Goal: Task Accomplishment & Management: Manage account settings

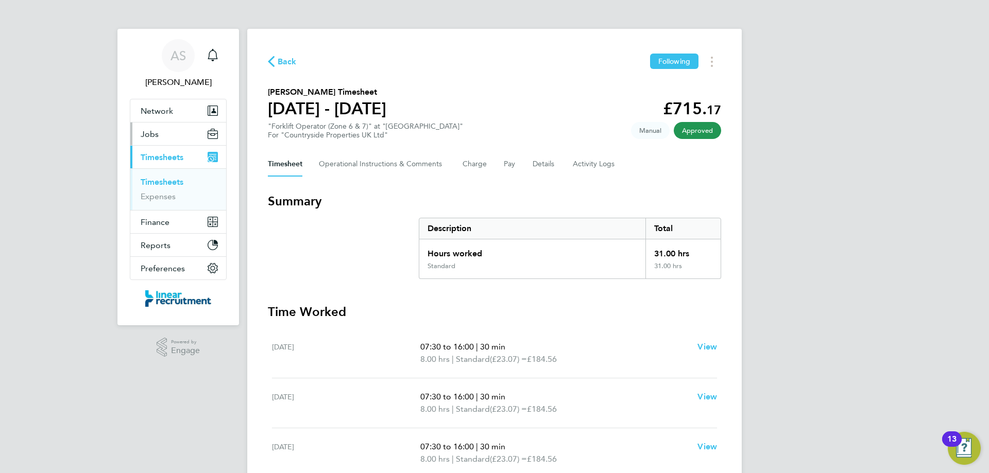
click at [186, 133] on button "Jobs" at bounding box center [178, 134] width 96 height 23
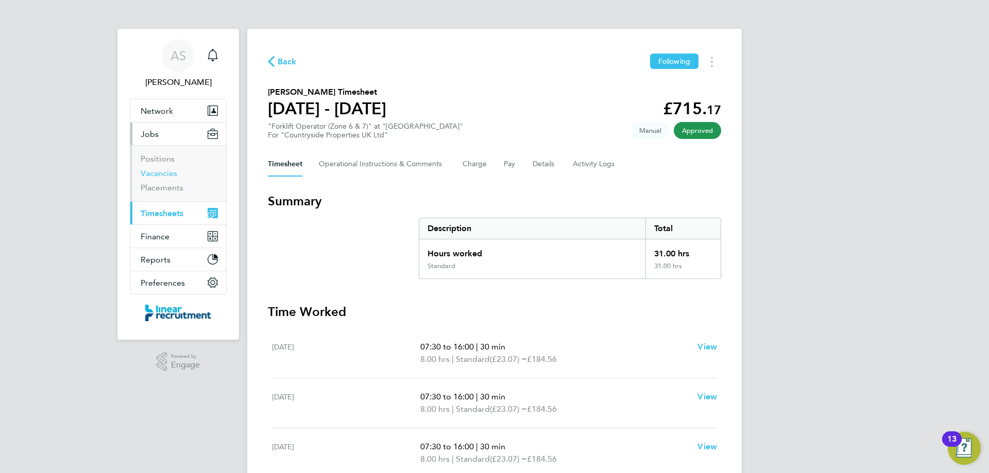
click at [170, 172] on link "Vacancies" at bounding box center [159, 173] width 37 height 10
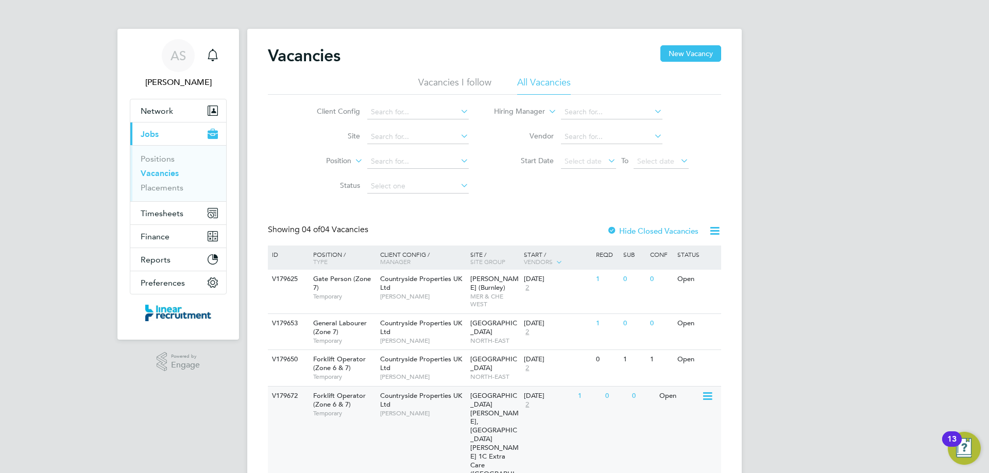
click at [676, 415] on div "V179672 Forklift Operator (Zone 6 & 7) Temporary Countryside Properties UK Ltd …" at bounding box center [494, 443] width 453 height 114
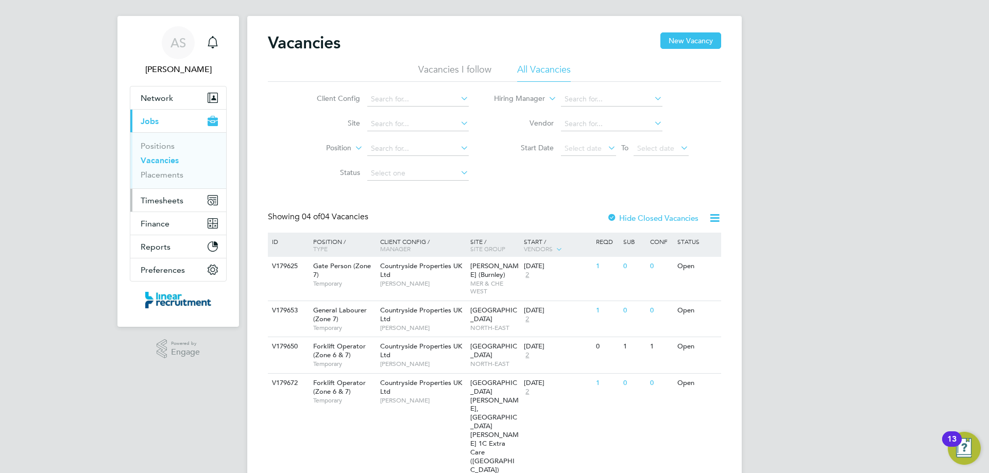
click at [181, 196] on span "Timesheets" at bounding box center [162, 201] width 43 height 10
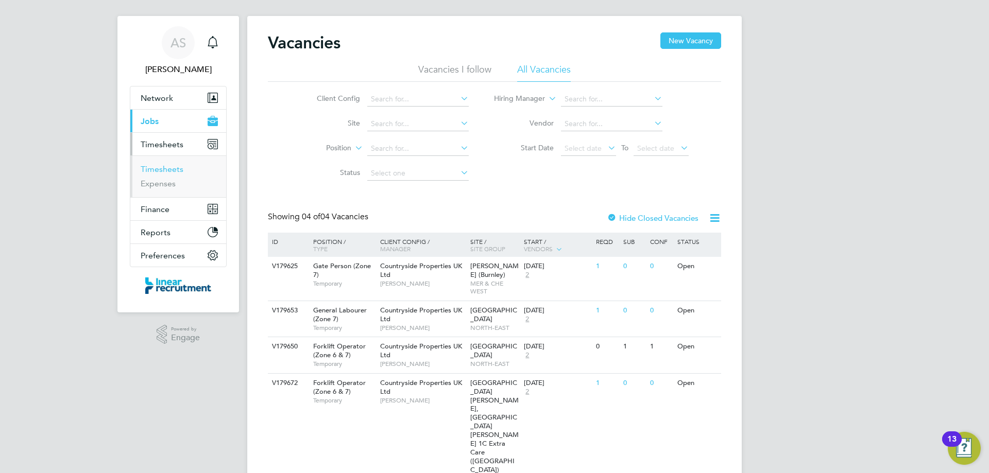
click at [153, 167] on link "Timesheets" at bounding box center [162, 169] width 43 height 10
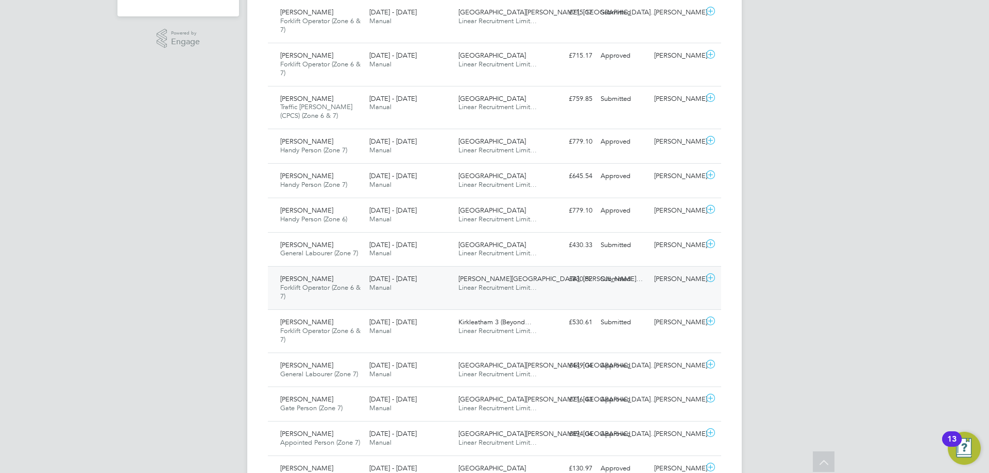
click at [548, 294] on div "Steven Johnson Forklift Operator (Zone 6 & 7) 25 - 31 Aug 2025 25 - 31 Aug 2025…" at bounding box center [494, 287] width 453 height 43
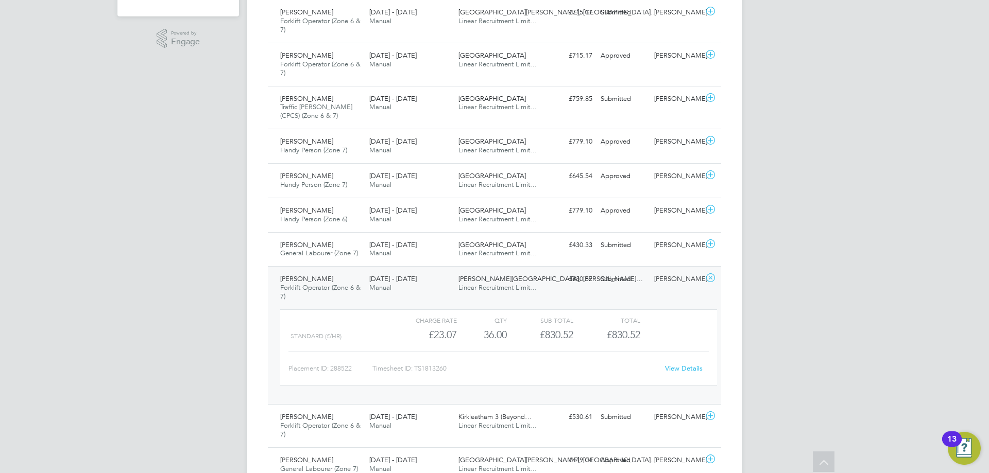
click at [686, 369] on link "View Details" at bounding box center [684, 368] width 38 height 9
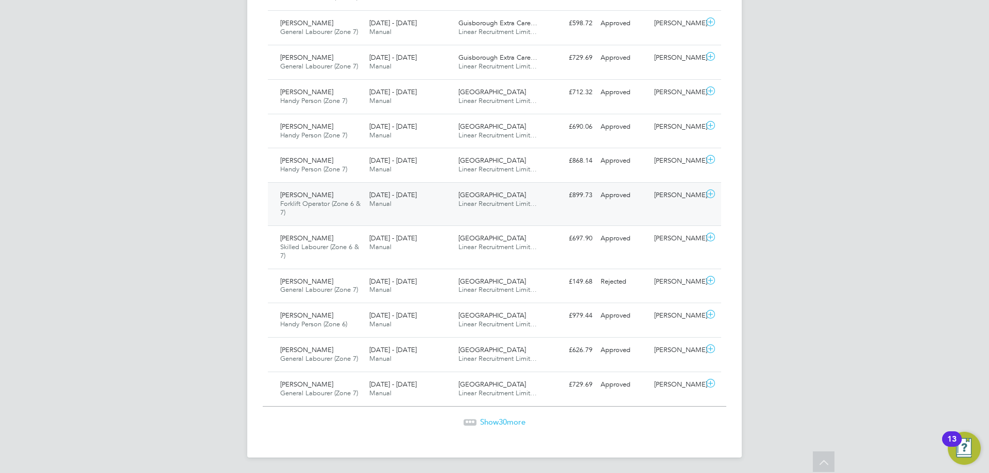
scroll to position [1109, 0]
click at [493, 426] on div "Show 30 more" at bounding box center [495, 421] width 464 height 10
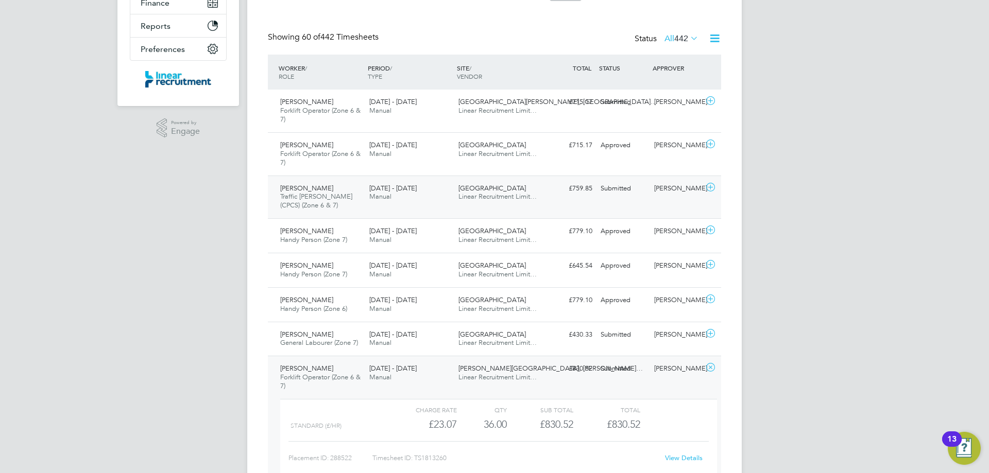
scroll to position [258, 0]
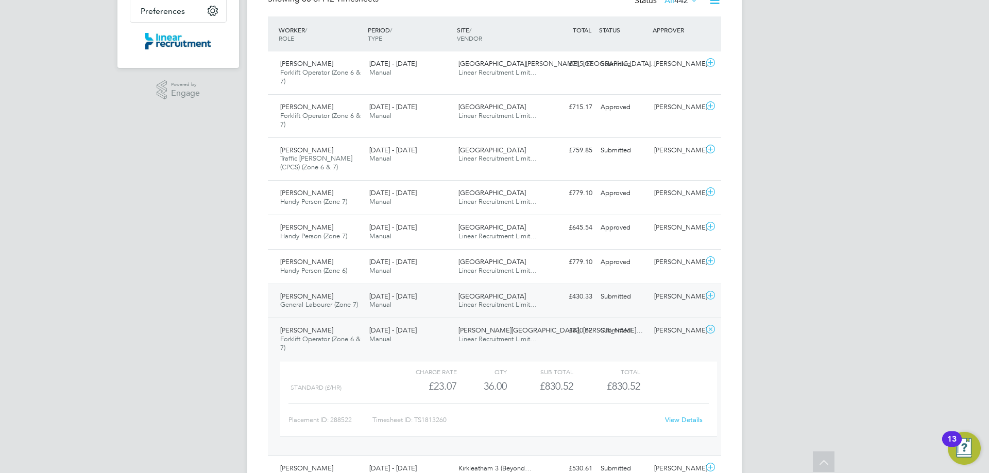
click at [454, 312] on div "Summerville Farm North Linear Recruitment Limit…" at bounding box center [498, 301] width 89 height 26
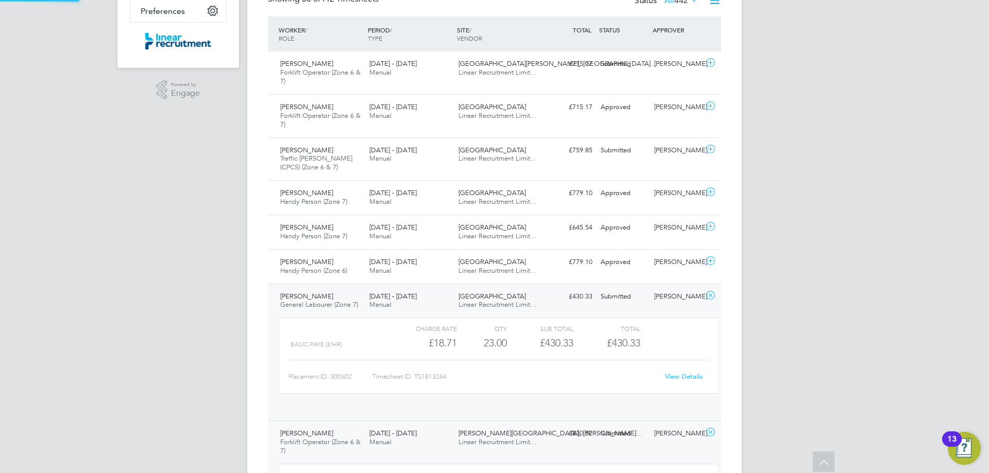
scroll to position [18, 100]
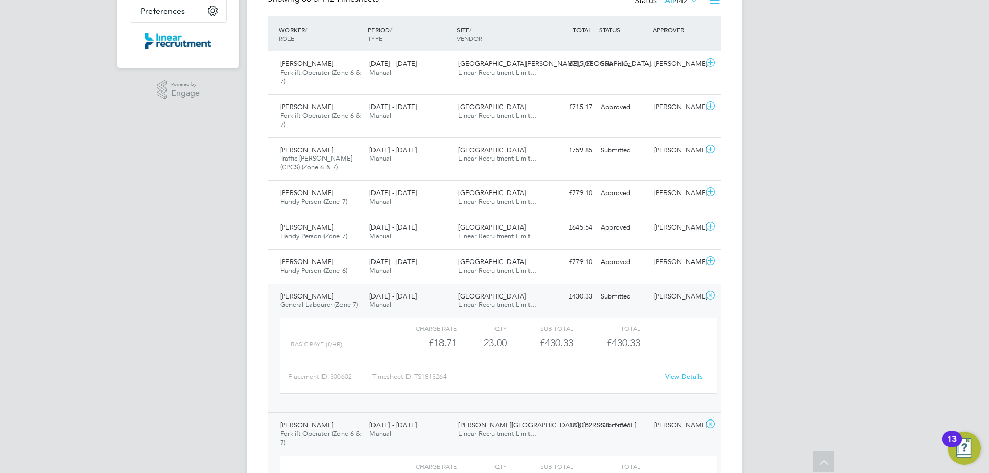
click at [467, 419] on div "Whitworth Road, Spenn… Linear Recruitment Limit…" at bounding box center [498, 430] width 89 height 26
click at [676, 384] on div "View Details" at bounding box center [683, 377] width 50 height 16
click at [672, 376] on link "View Details" at bounding box center [684, 376] width 38 height 9
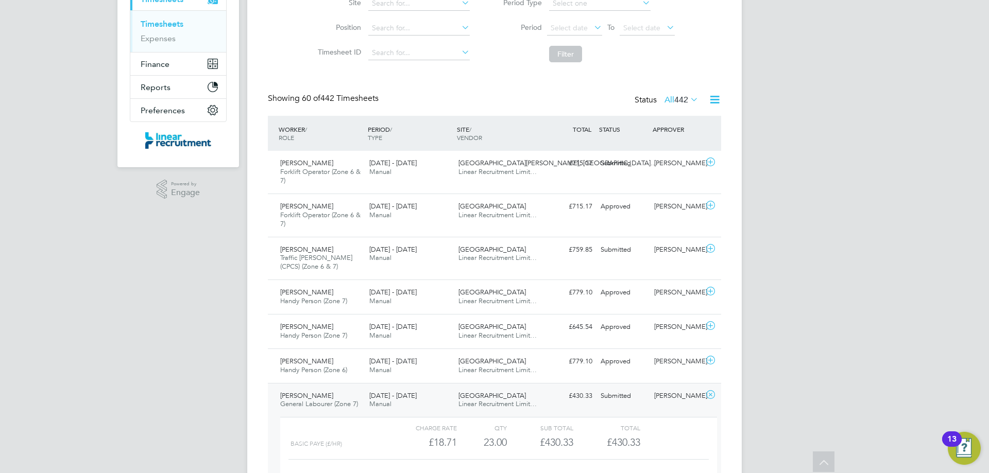
scroll to position [0, 0]
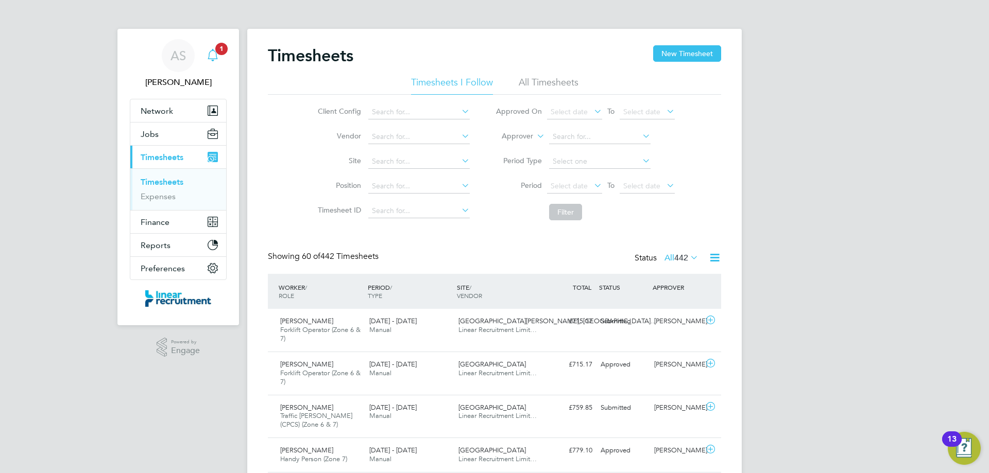
click at [213, 58] on icon "Main navigation" at bounding box center [213, 55] width 12 height 12
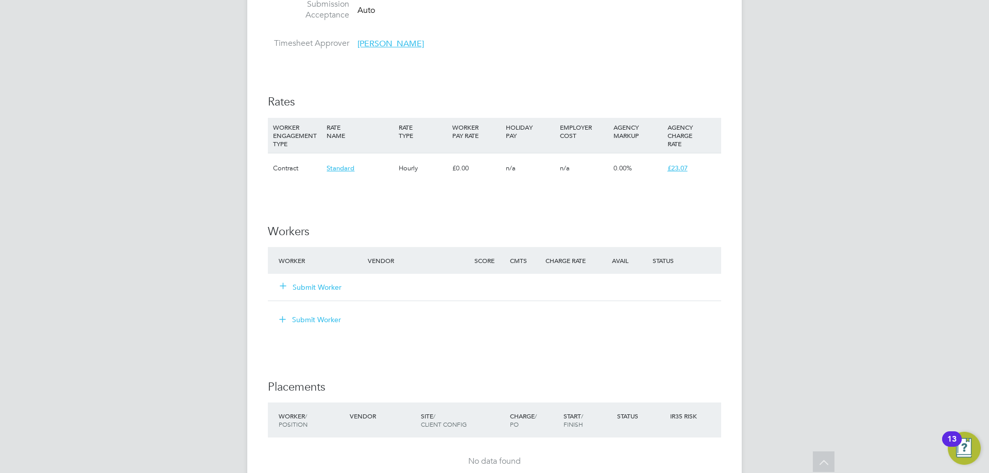
scroll to position [618, 0]
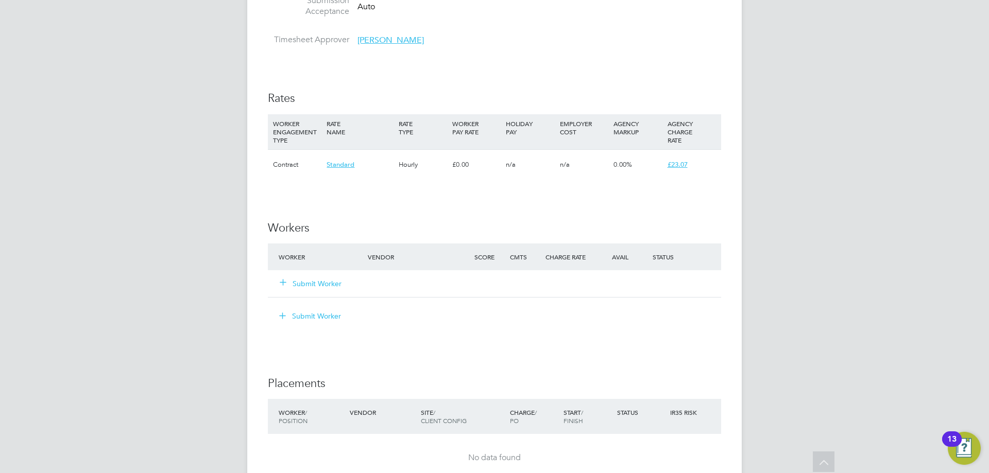
click at [328, 284] on button "Submit Worker" at bounding box center [311, 284] width 62 height 10
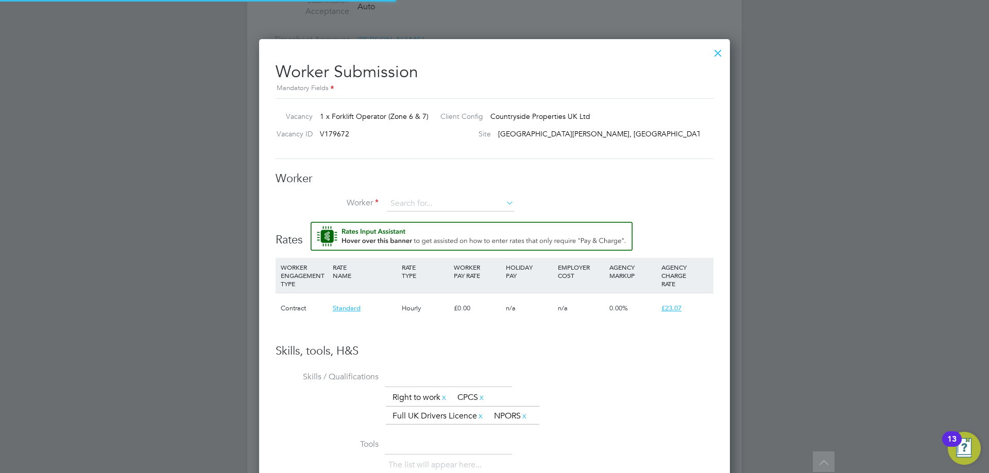
scroll to position [653, 471]
click at [419, 199] on input at bounding box center [450, 203] width 127 height 15
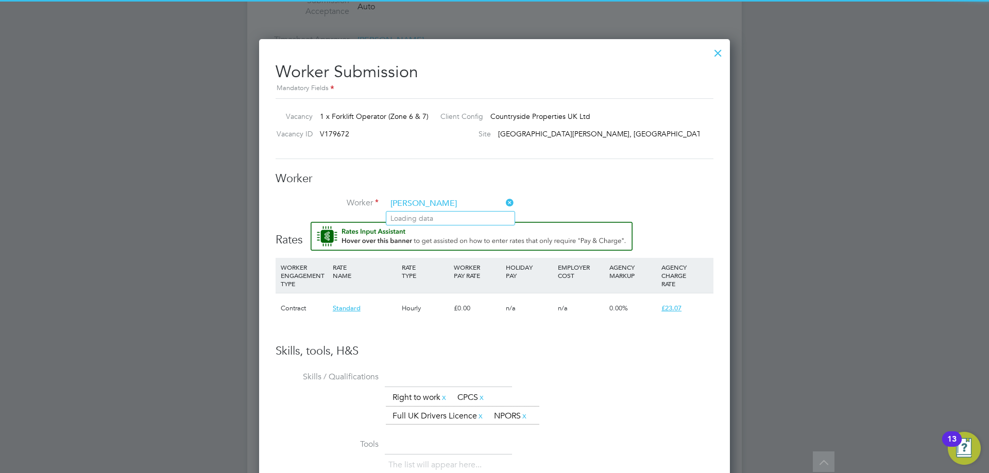
type input "shane"
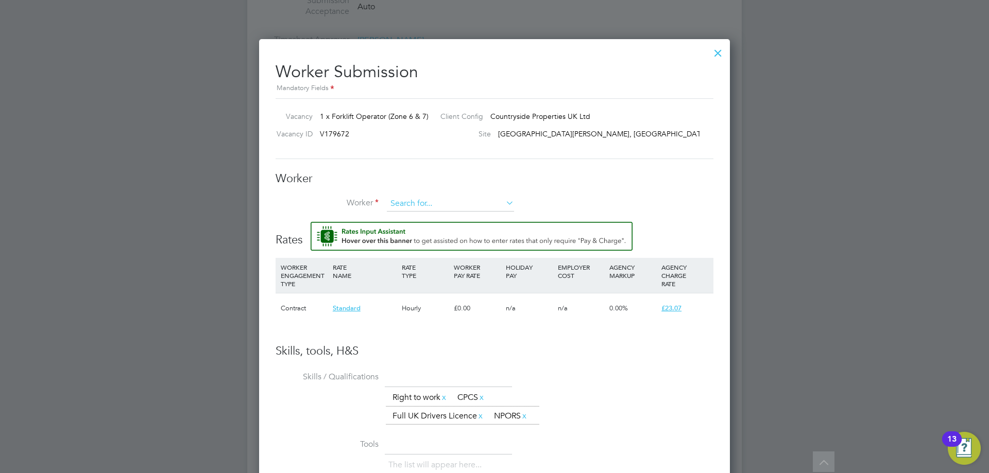
click at [415, 201] on input at bounding box center [450, 203] width 127 height 15
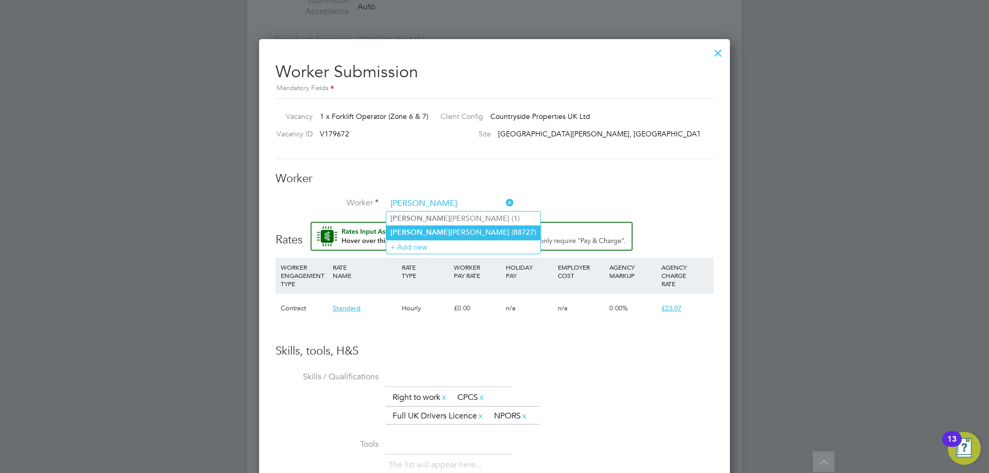
click at [431, 231] on li "Shane Henderson (88727)" at bounding box center [463, 233] width 154 height 14
type input "Shane Henderson (88727)"
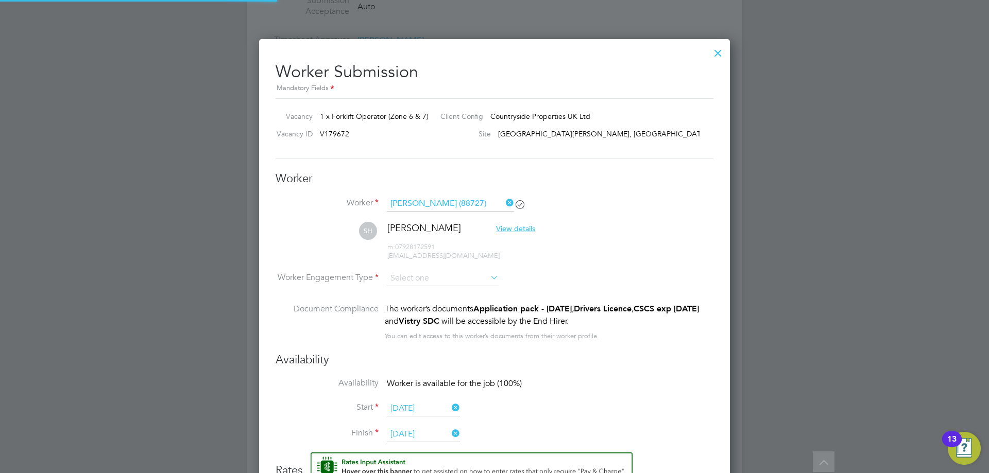
scroll to position [883, 471]
click at [409, 281] on input at bounding box center [443, 278] width 112 height 15
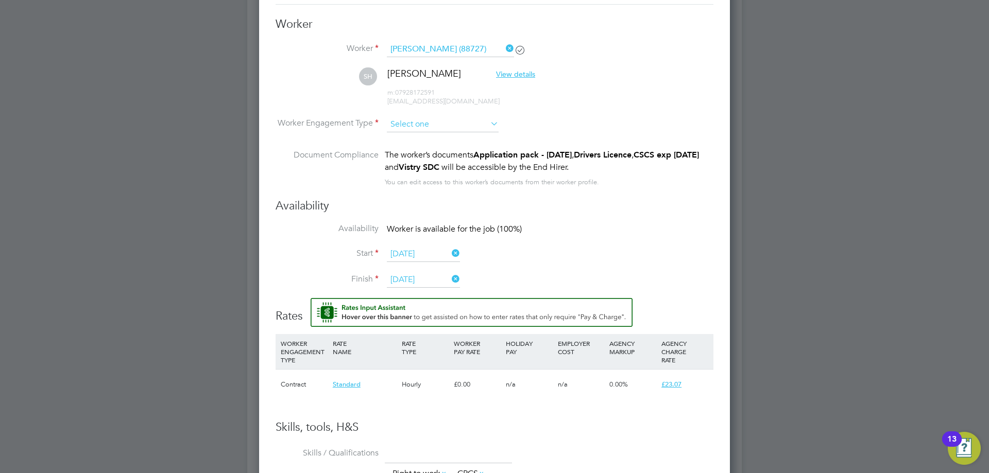
click at [398, 129] on input at bounding box center [443, 124] width 112 height 15
click at [399, 138] on li "Contract" at bounding box center [442, 138] width 113 height 13
type input "Contract"
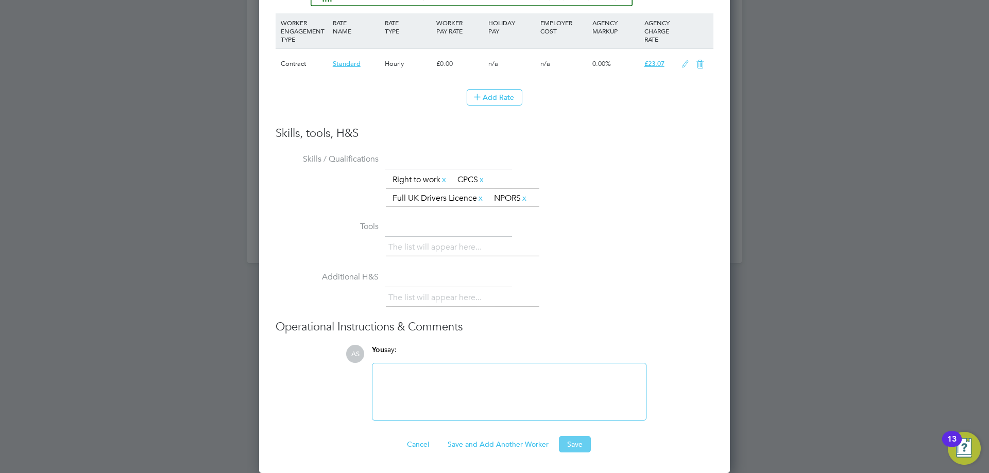
click at [561, 439] on button "Save" at bounding box center [575, 444] width 32 height 16
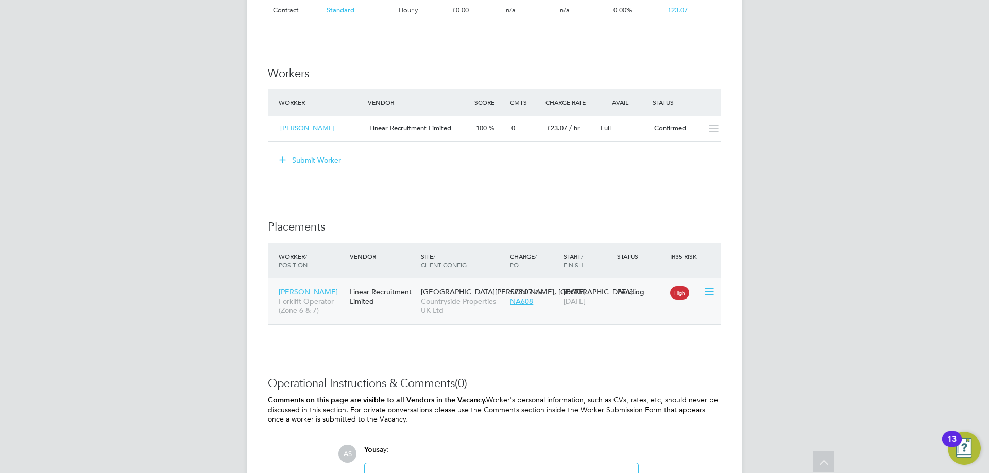
click at [708, 292] on icon at bounding box center [708, 292] width 10 height 12
click at [655, 357] on li "Start" at bounding box center [677, 355] width 73 height 14
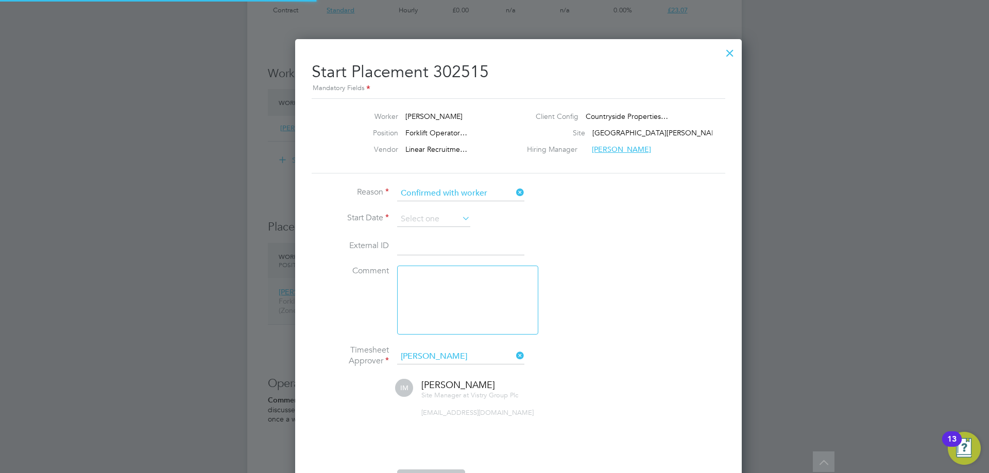
scroll to position [10, 128]
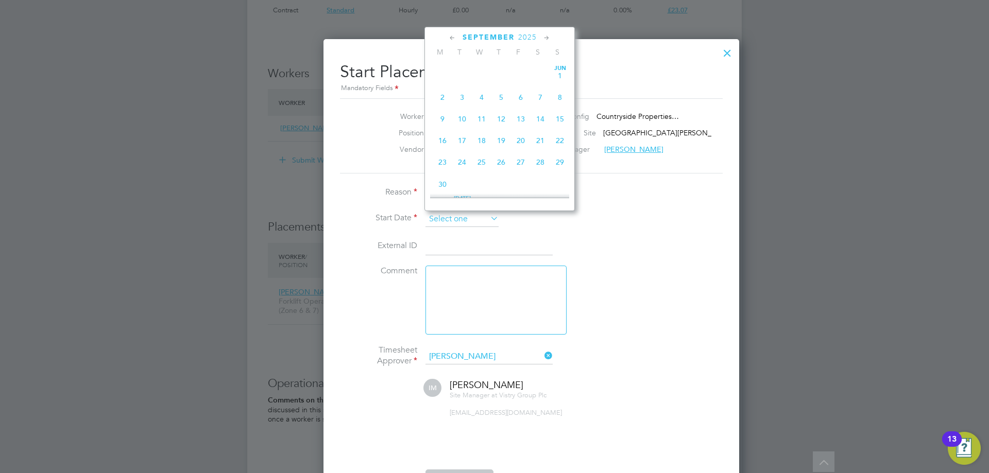
click at [452, 220] on input at bounding box center [462, 219] width 73 height 15
click at [460, 95] on span "26" at bounding box center [462, 90] width 20 height 20
type input "26 Aug 2025"
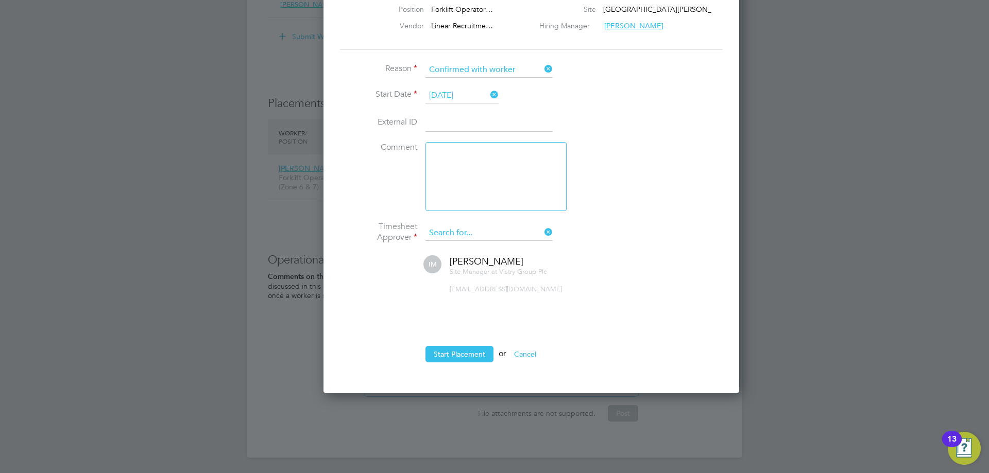
scroll to position [430, 343]
click at [476, 232] on input at bounding box center [489, 233] width 127 height 15
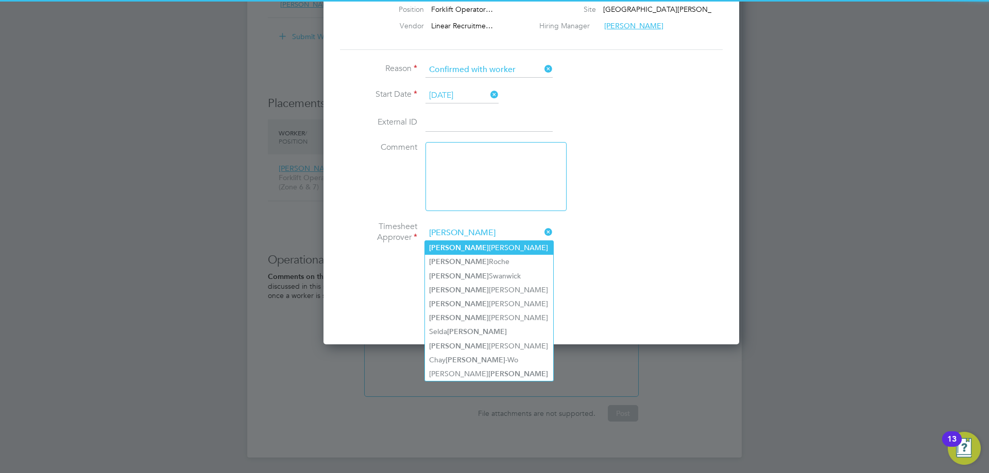
click at [466, 251] on li "Lee Cottrell" at bounding box center [489, 248] width 128 height 14
type input "Lee Cottrell"
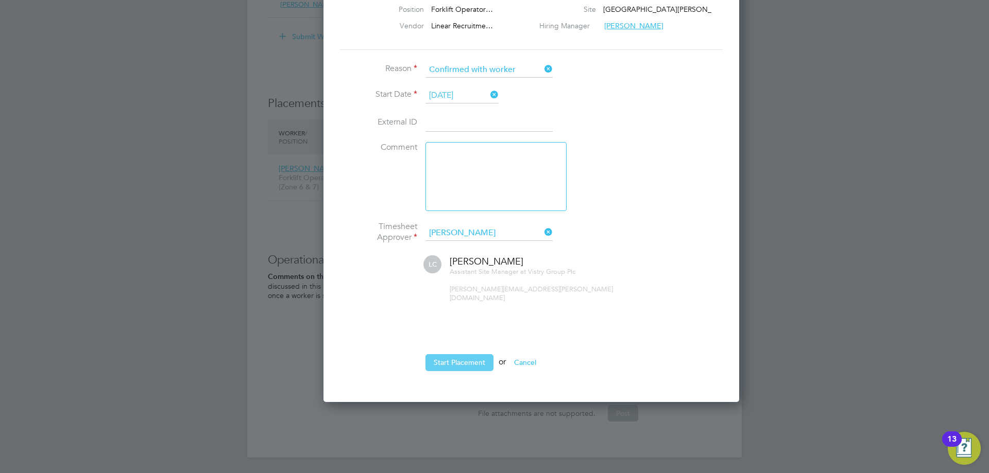
click at [459, 354] on button "Start Placement" at bounding box center [460, 362] width 68 height 16
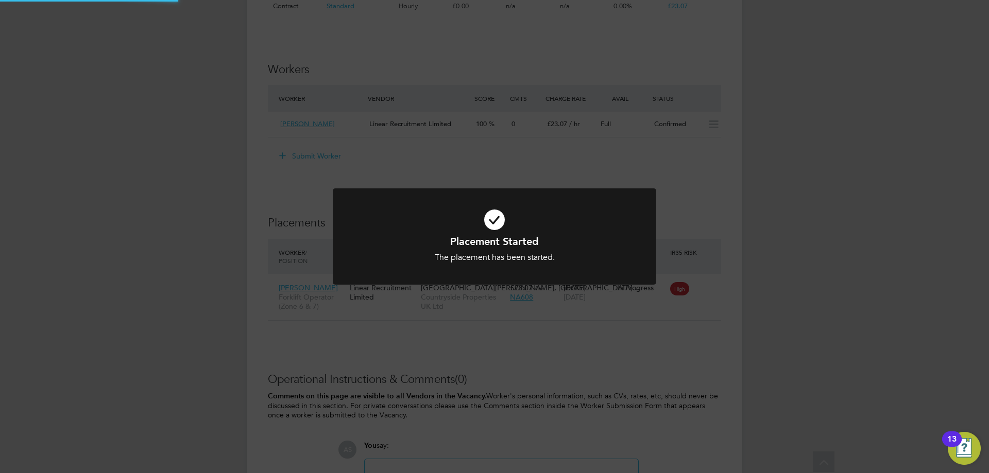
scroll to position [773, 0]
click at [702, 198] on div "Placement Started The placement has been started. Cancel Okay" at bounding box center [494, 236] width 989 height 473
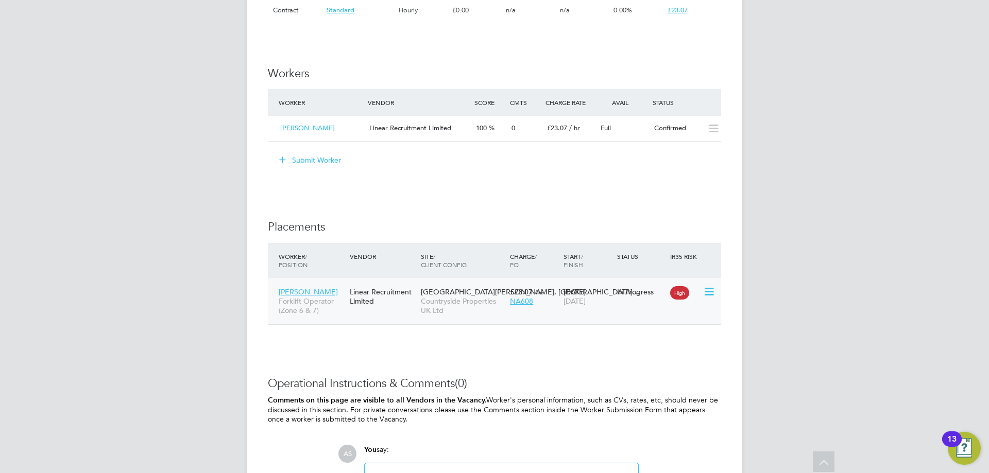
click at [707, 293] on icon at bounding box center [708, 292] width 10 height 12
click at [612, 163] on div "Submit Worker" at bounding box center [496, 160] width 449 height 16
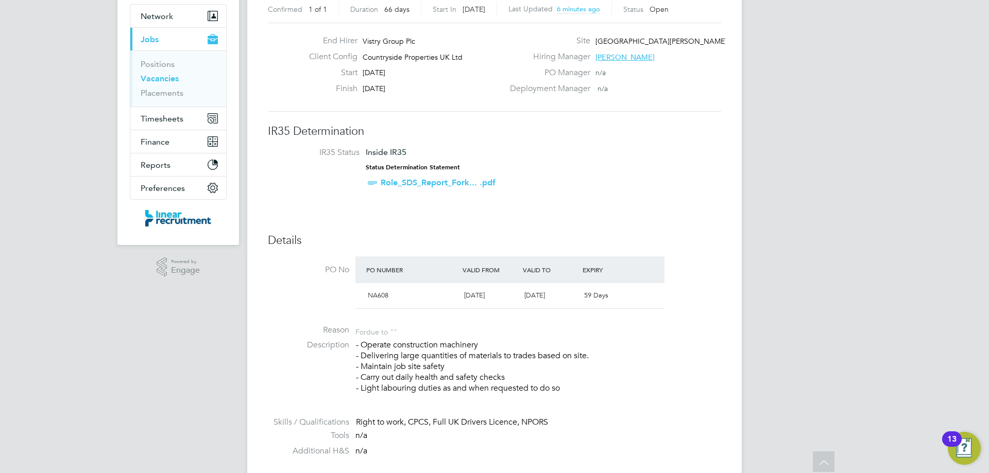
scroll to position [52, 0]
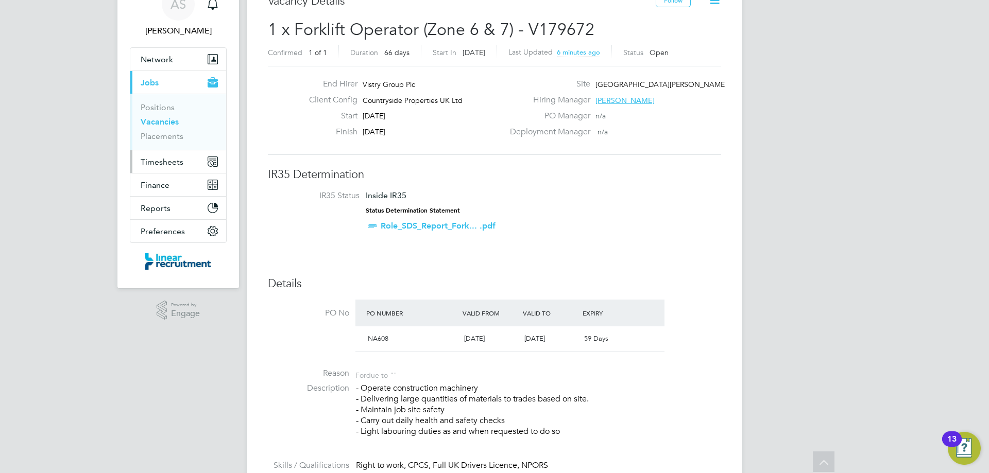
click at [144, 167] on button "Timesheets" at bounding box center [178, 161] width 96 height 23
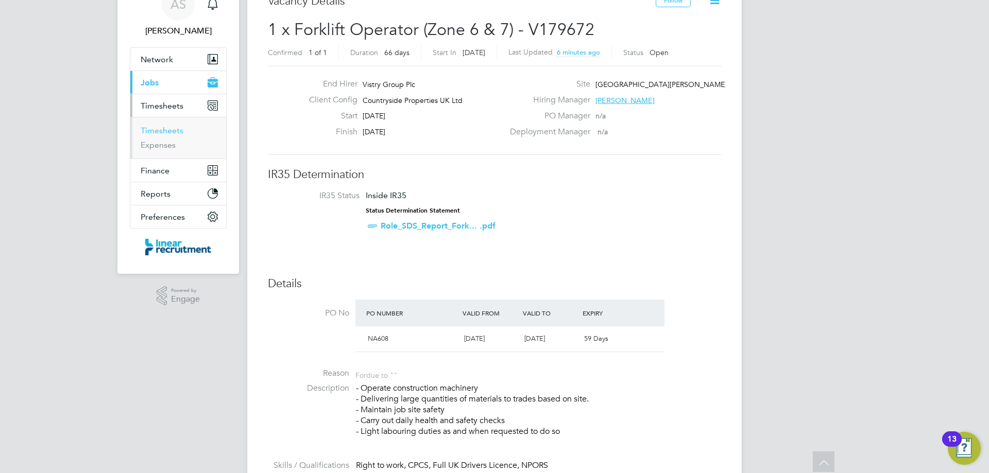
click at [165, 132] on link "Timesheets" at bounding box center [162, 131] width 43 height 10
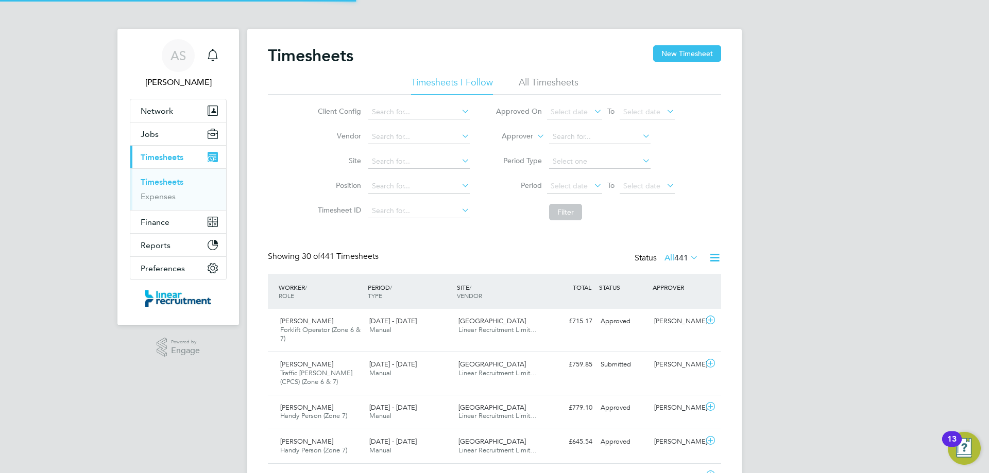
scroll to position [26, 90]
click at [674, 53] on button "New Timesheet" at bounding box center [687, 53] width 68 height 16
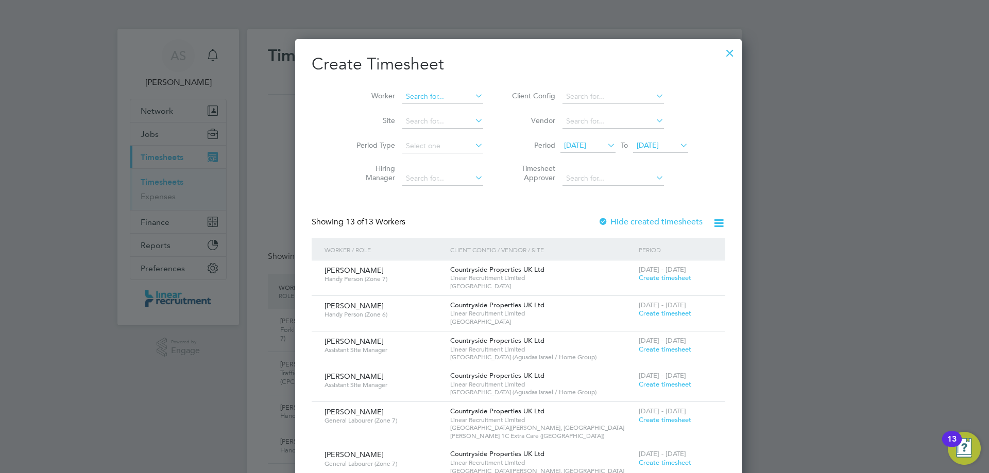
click at [402, 98] on input at bounding box center [442, 97] width 81 height 14
click at [415, 121] on li "Shane Henderson" at bounding box center [441, 124] width 127 height 14
type input "Shane Henderson"
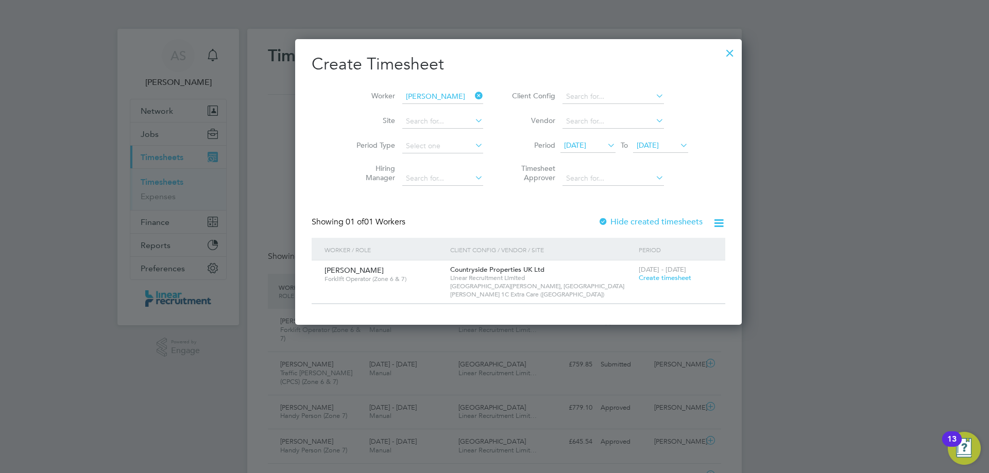
click at [639, 277] on span "Create timesheet" at bounding box center [665, 278] width 53 height 9
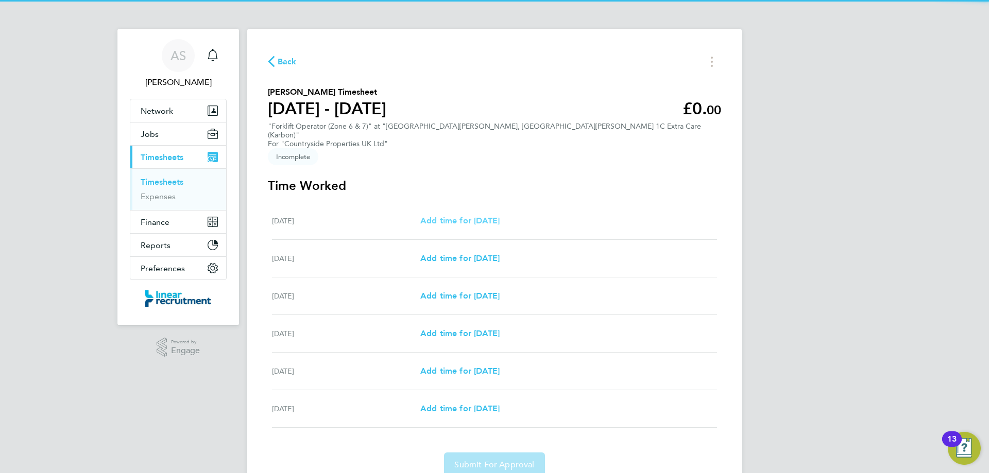
click at [496, 216] on span "Add time for Tue 26 Aug" at bounding box center [459, 221] width 79 height 10
select select "30"
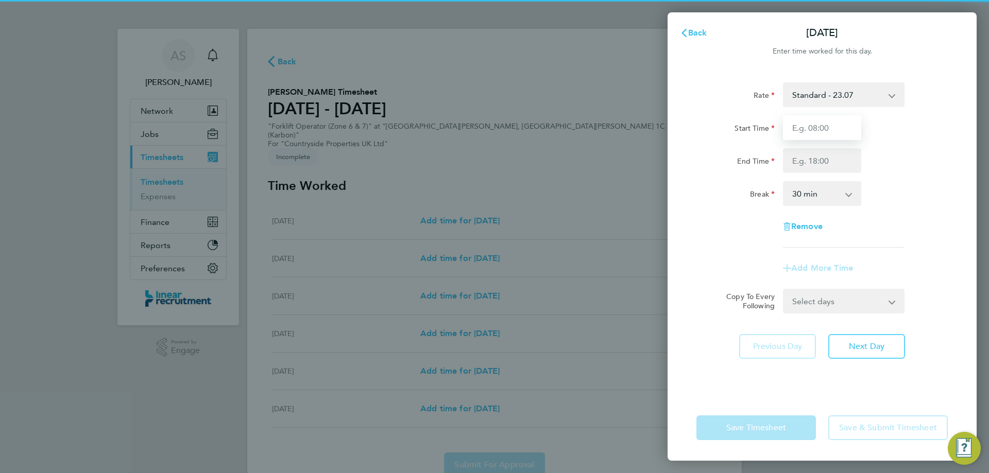
click at [807, 133] on input "Start Time" at bounding box center [822, 127] width 78 height 25
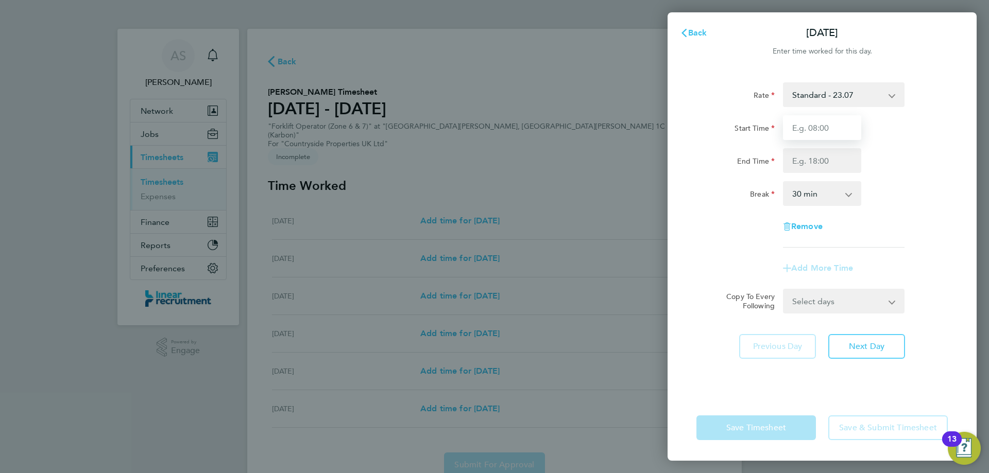
type input "07:30"
click at [813, 156] on input "End Time" at bounding box center [822, 160] width 78 height 25
type input "16:00"
click at [906, 183] on div "Break 0 min 15 min 30 min 45 min 60 min 75 min 90 min" at bounding box center [822, 193] width 260 height 25
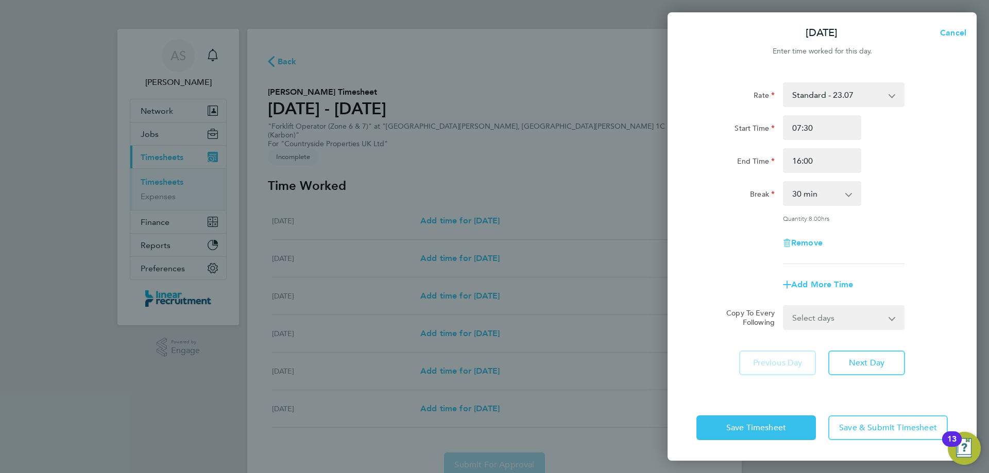
click at [820, 321] on select "Select days Day Weekday (Mon-Fri) Weekend (Sat-Sun) Wednesday Thursday Friday S…" at bounding box center [838, 318] width 108 height 23
select select "DAY"
click at [784, 307] on select "Select days Day Weekday (Mon-Fri) Weekend (Sat-Sun) Wednesday Thursday Friday S…" at bounding box center [838, 318] width 108 height 23
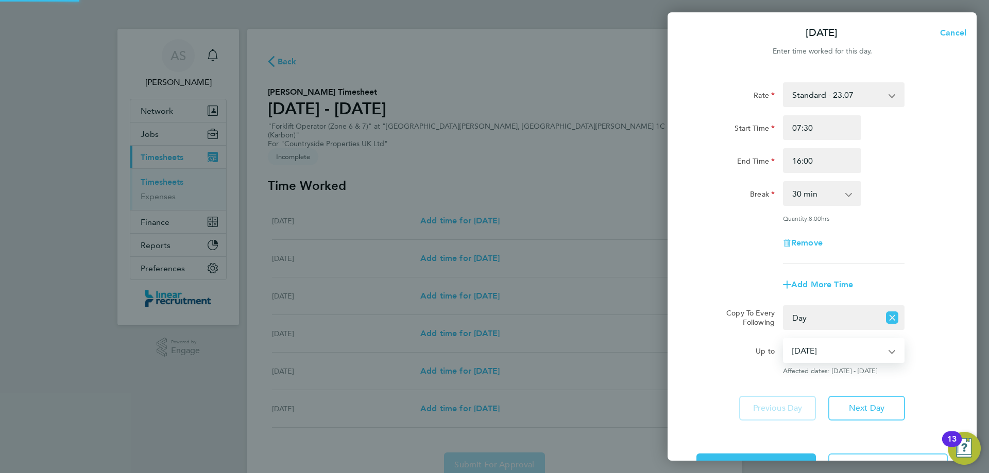
drag, startPoint x: 819, startPoint y: 326, endPoint x: 799, endPoint y: 348, distance: 30.3
click at [799, 348] on select "27 Aug 2025 28 Aug 2025 29 Aug 2025 30 Aug 2025 31 Aug 2025" at bounding box center [837, 350] width 107 height 23
select select "2025-08-28"
click at [784, 339] on select "27 Aug 2025 28 Aug 2025 29 Aug 2025 30 Aug 2025 31 Aug 2025" at bounding box center [837, 350] width 107 height 23
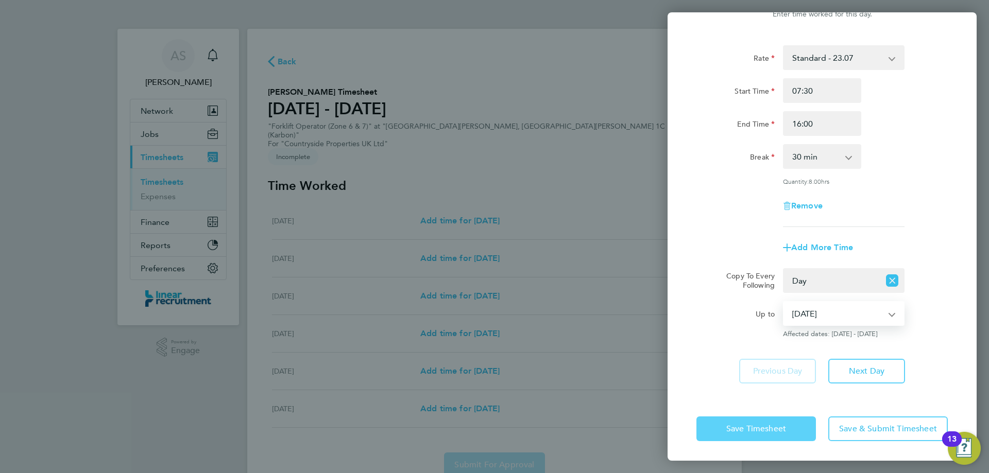
click at [757, 428] on span "Save Timesheet" at bounding box center [756, 429] width 60 height 10
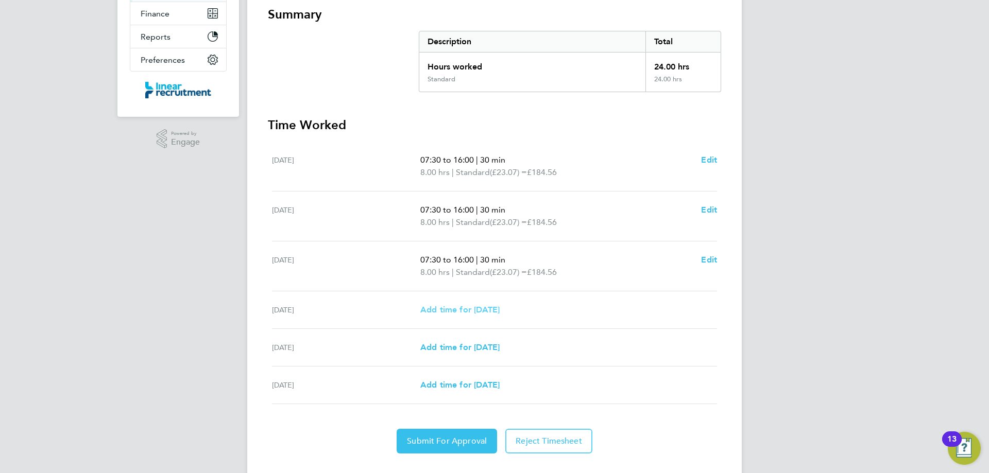
click at [459, 304] on link "Add time for Fri 29 Aug" at bounding box center [459, 310] width 79 height 12
select select "30"
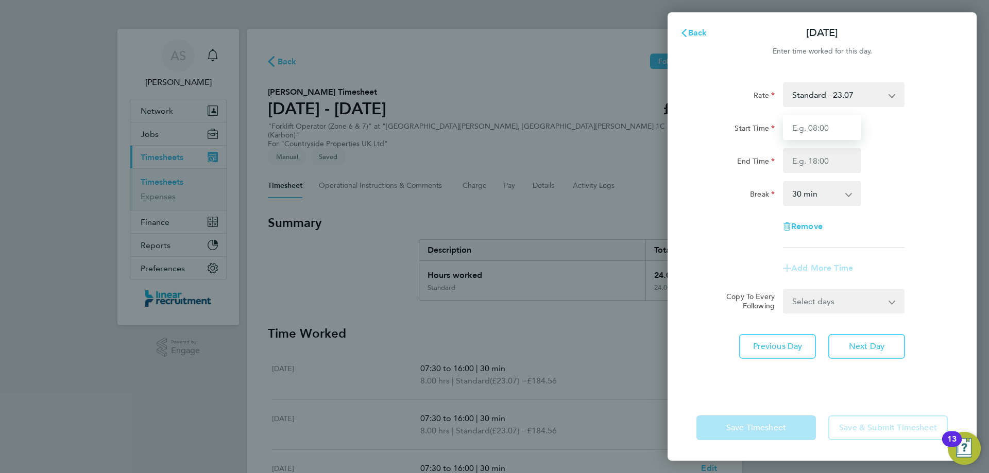
click at [806, 139] on input "Start Time" at bounding box center [822, 127] width 78 height 25
type input "07:30"
click at [826, 158] on input "End Time" at bounding box center [822, 160] width 78 height 25
type input "15:00"
click at [922, 218] on div "Rate Standard - 23.07 Start Time 07:30 End Time 15:00 Break 0 min 15 min 30 min…" at bounding box center [822, 164] width 251 height 165
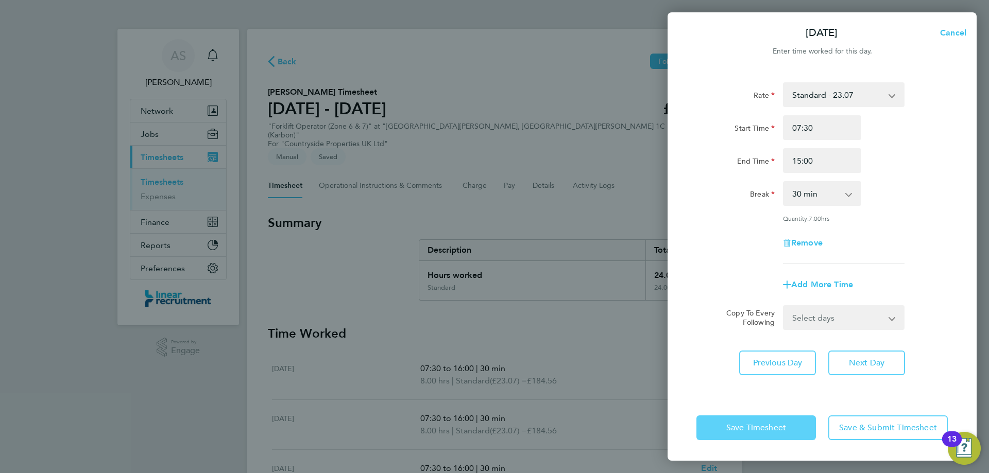
click at [729, 419] on button "Save Timesheet" at bounding box center [757, 428] width 120 height 25
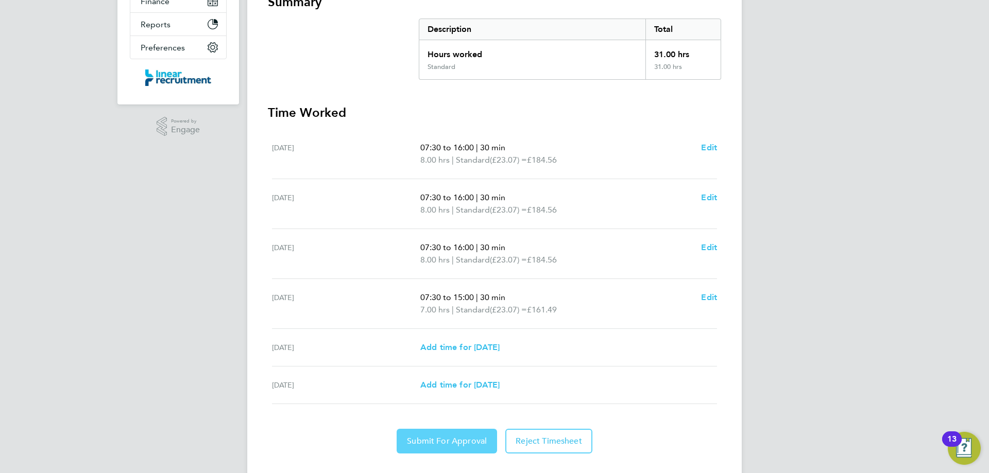
click at [456, 436] on span "Submit For Approval" at bounding box center [447, 441] width 80 height 10
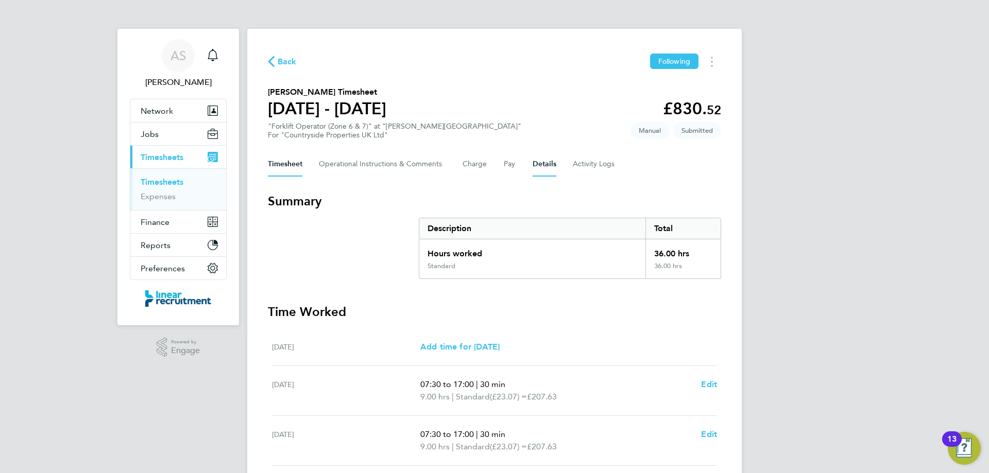
click at [542, 161] on button "Details" at bounding box center [545, 164] width 24 height 25
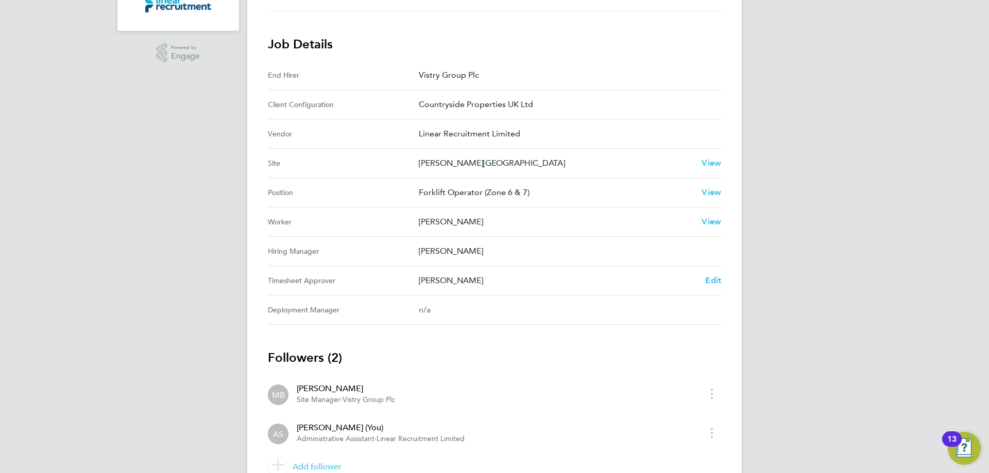
scroll to position [344, 0]
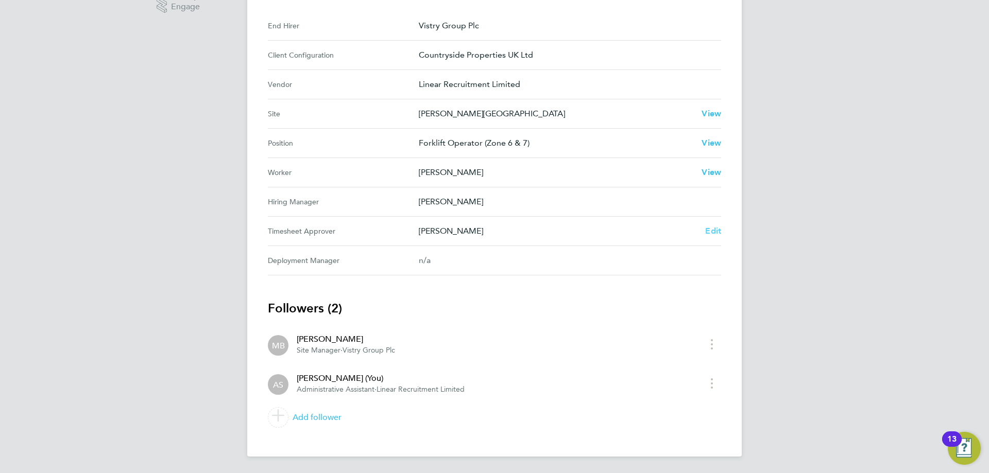
click at [714, 230] on span "Edit" at bounding box center [713, 231] width 16 height 10
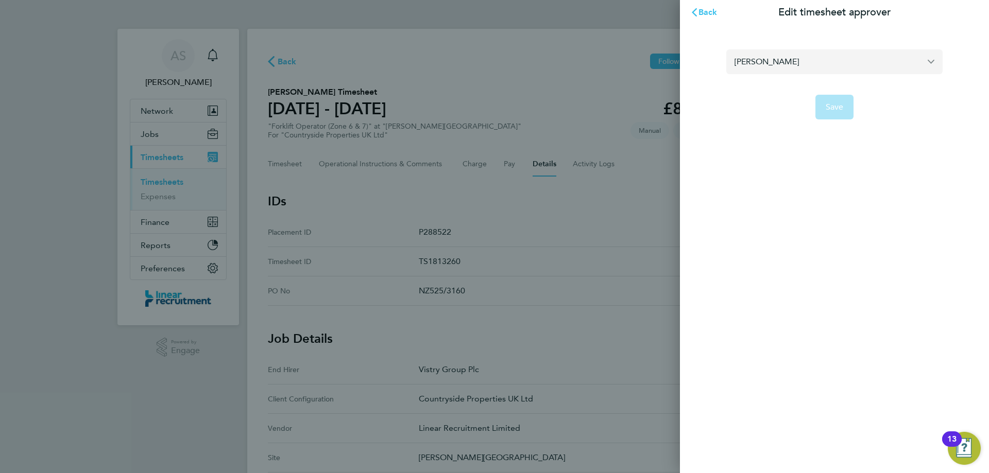
click at [800, 68] on input "[PERSON_NAME]" at bounding box center [834, 61] width 216 height 24
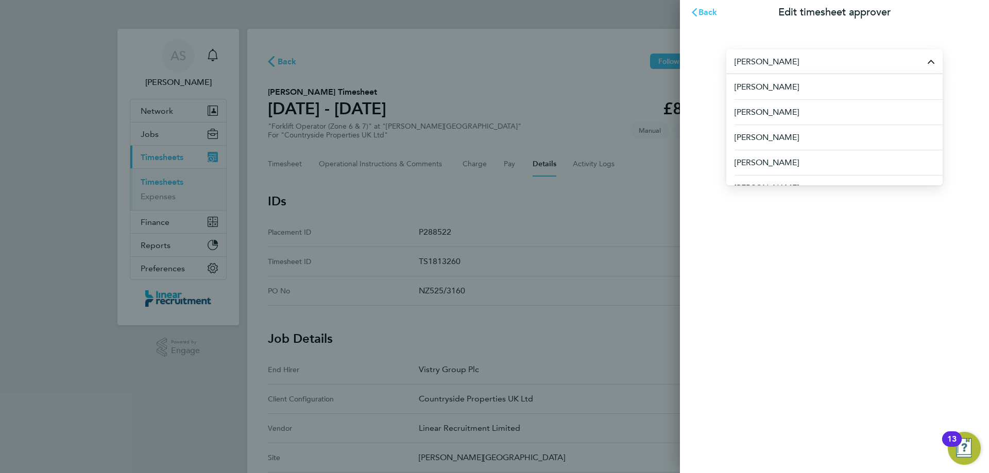
click at [823, 429] on div "Back Edit timesheet approver joe Joe Adams Joe Burton Joe Child Joe Hutchinson …" at bounding box center [834, 236] width 309 height 473
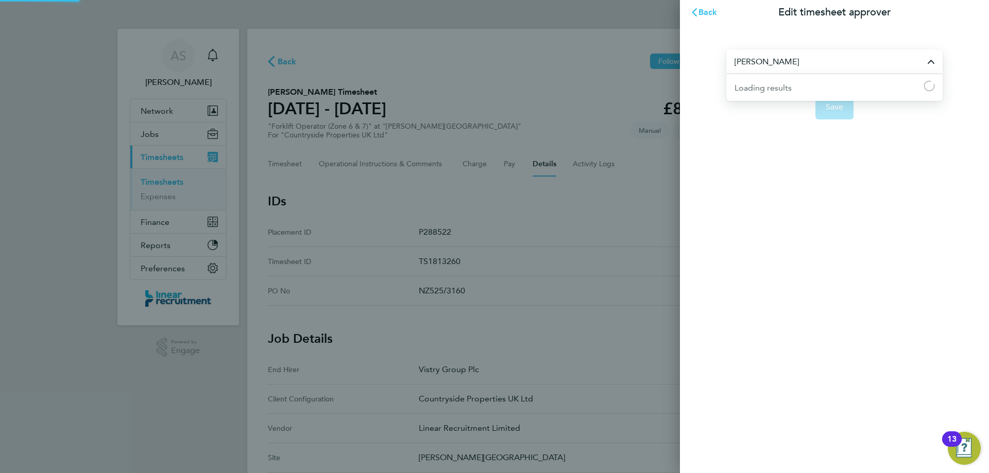
click at [749, 64] on input "joe" at bounding box center [834, 61] width 216 height 24
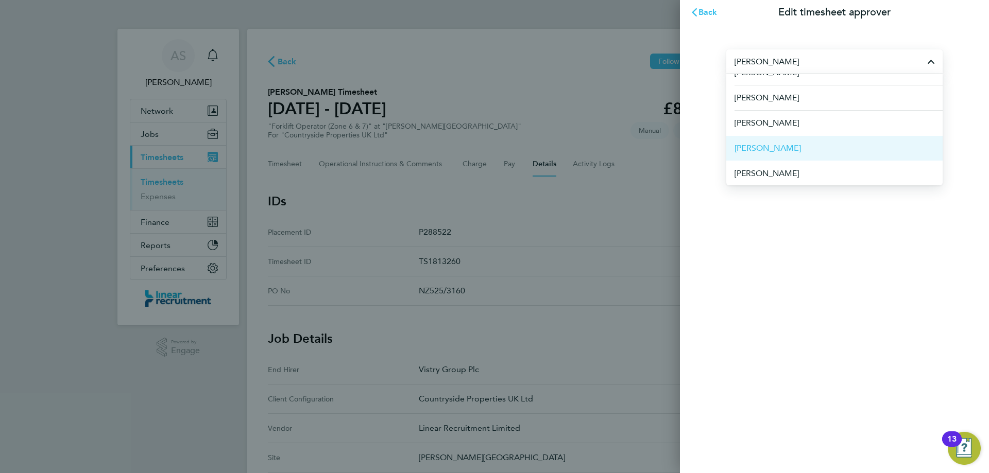
scroll to position [40, 0]
type input "joseph"
click at [710, 12] on span "Back" at bounding box center [708, 12] width 19 height 10
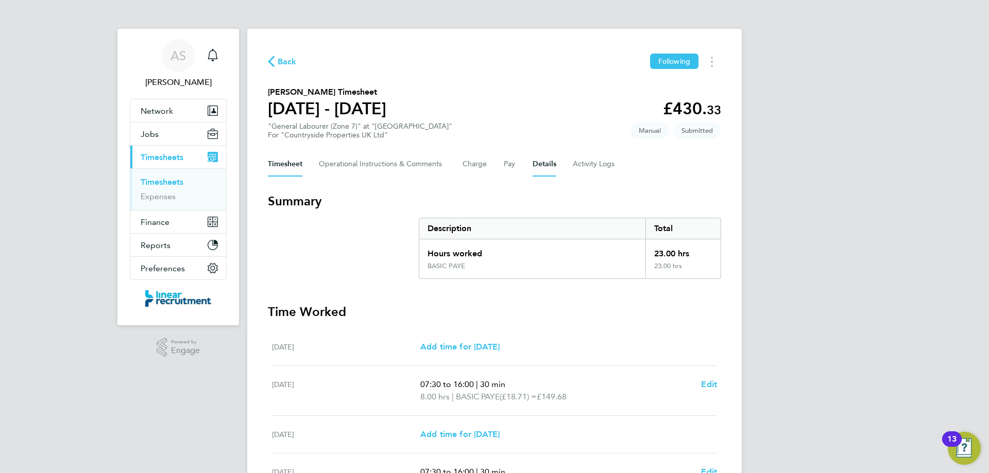
click at [534, 164] on button "Details" at bounding box center [545, 164] width 24 height 25
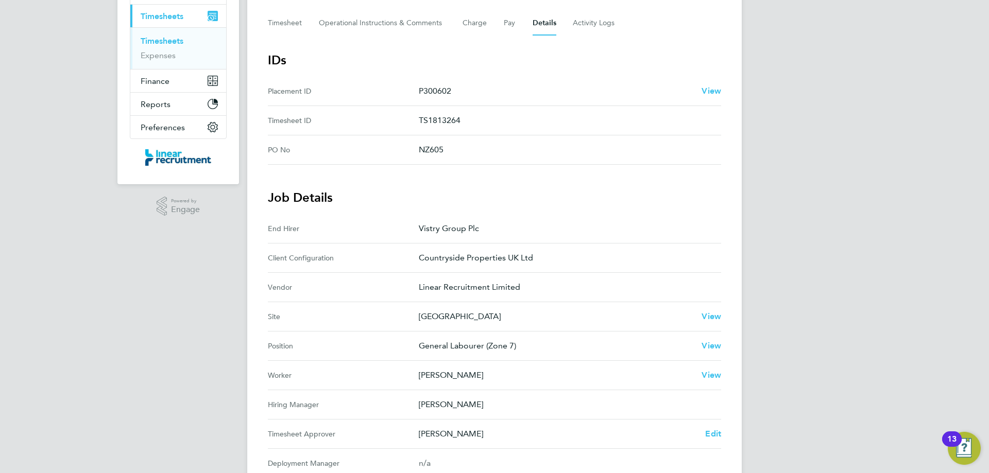
scroll to position [344, 0]
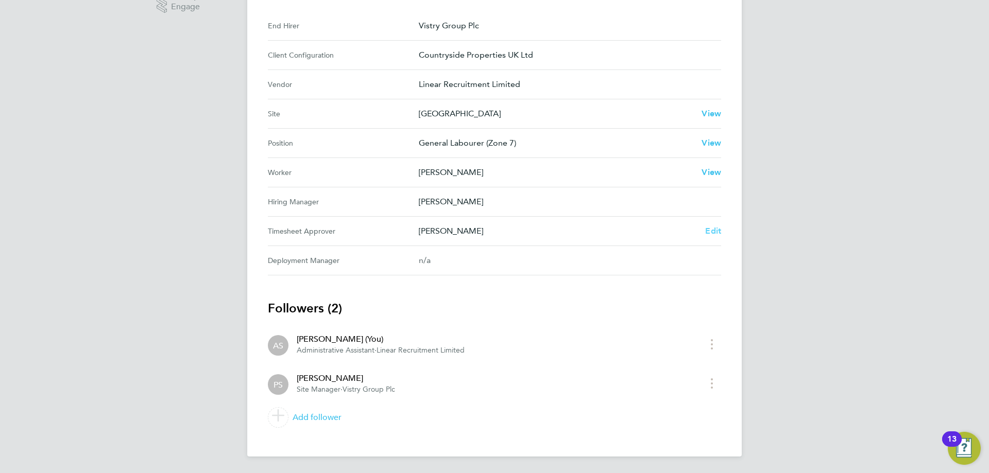
click at [715, 229] on span "Edit" at bounding box center [713, 231] width 16 height 10
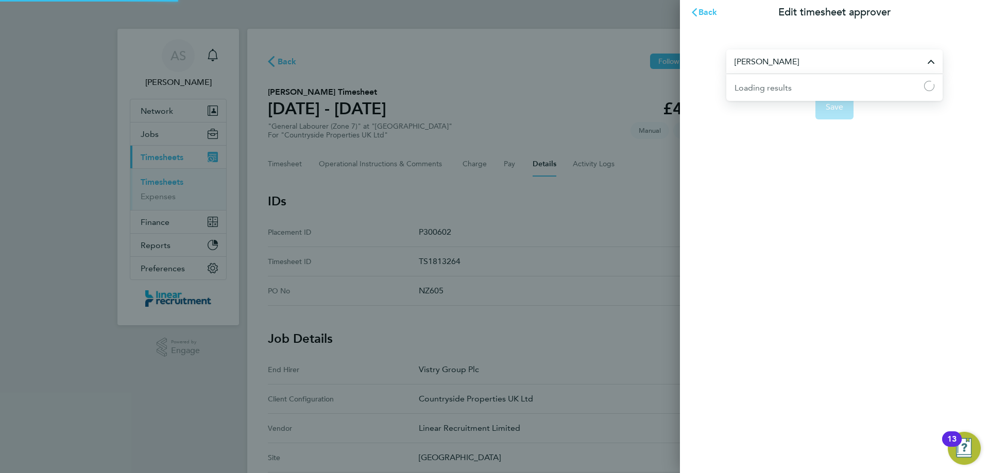
click at [783, 59] on input "[PERSON_NAME]" at bounding box center [834, 61] width 216 height 24
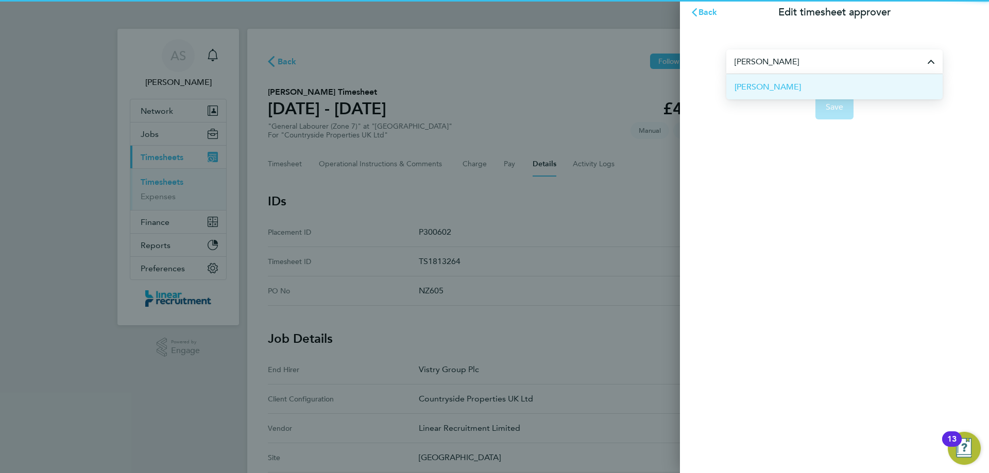
click at [777, 87] on span "Chris Ebblewhite" at bounding box center [768, 87] width 66 height 12
type input "Chris Ebblewhite"
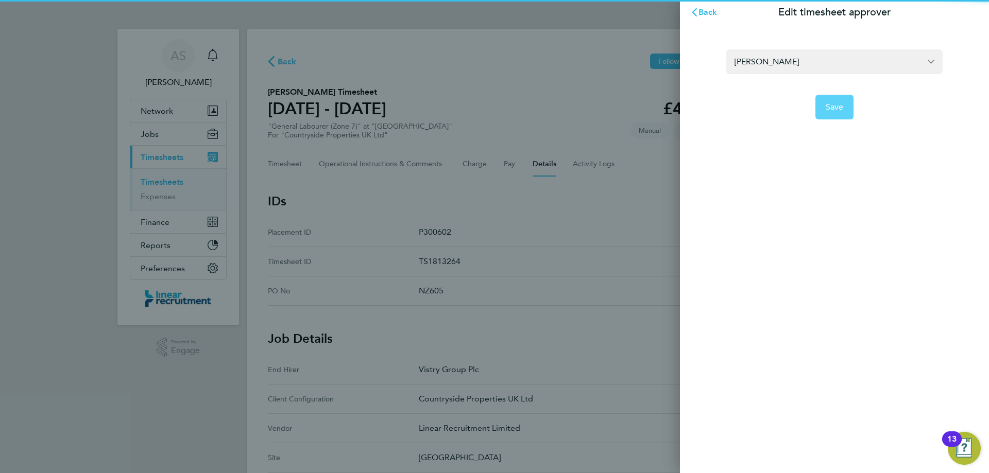
click at [835, 107] on span "Save" at bounding box center [835, 107] width 18 height 10
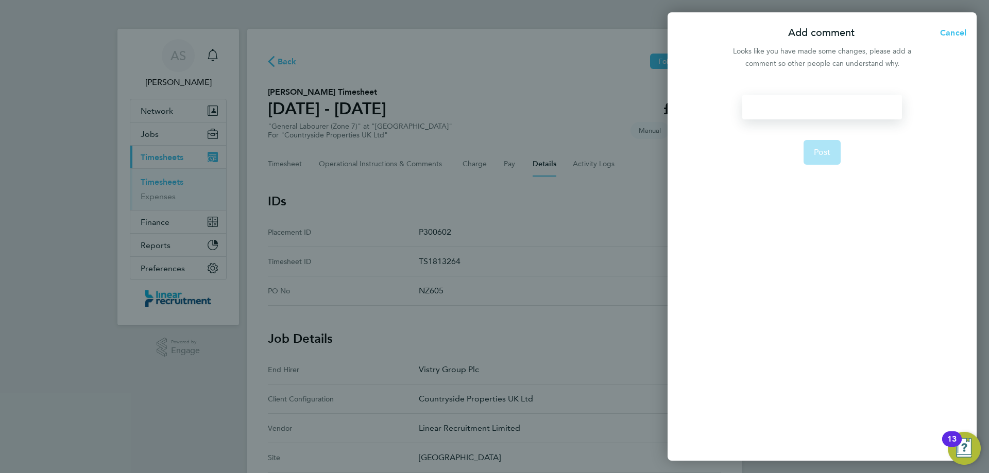
click at [830, 105] on div at bounding box center [821, 107] width 159 height 25
click at [763, 110] on div "Timsheet Approver on AL" at bounding box center [821, 107] width 159 height 25
drag, startPoint x: 854, startPoint y: 108, endPoint x: 728, endPoint y: 99, distance: 125.5
click at [728, 99] on div "Timesheet Approver on AL Post" at bounding box center [822, 271] width 309 height 379
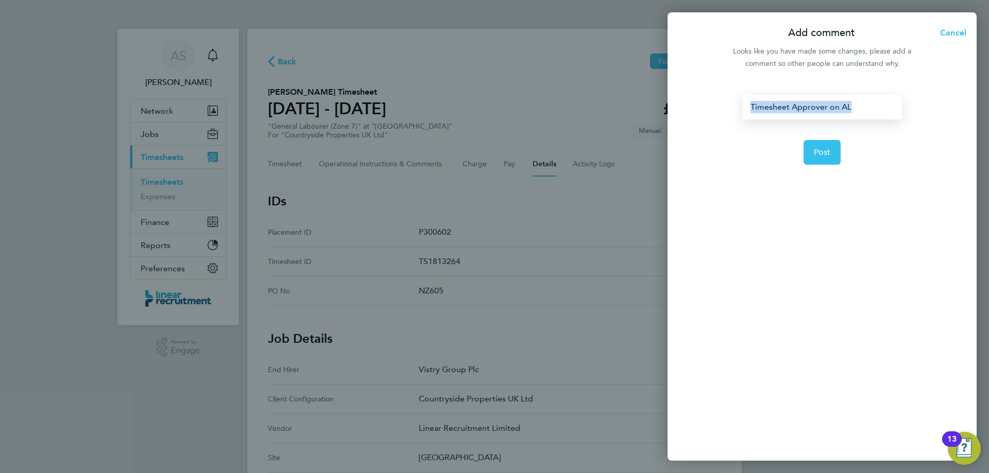
copy div "Timesheet Approver on AL"
click at [830, 158] on button "Post" at bounding box center [823, 152] width 38 height 25
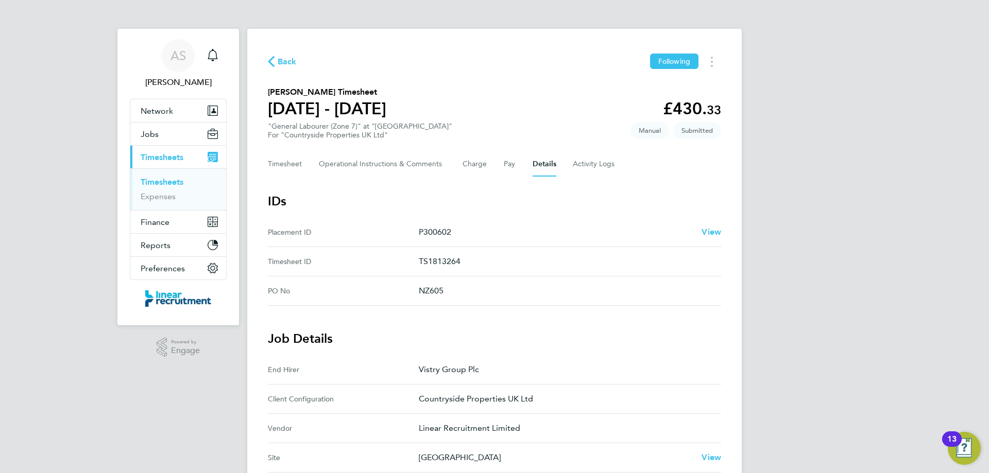
click at [288, 71] on div "Back Following Max Pennock's Timesheet 25 - 31 Aug 2025 £430. 33 "General Labou…" at bounding box center [494, 415] width 495 height 772
click at [282, 61] on span "Back" at bounding box center [287, 62] width 19 height 12
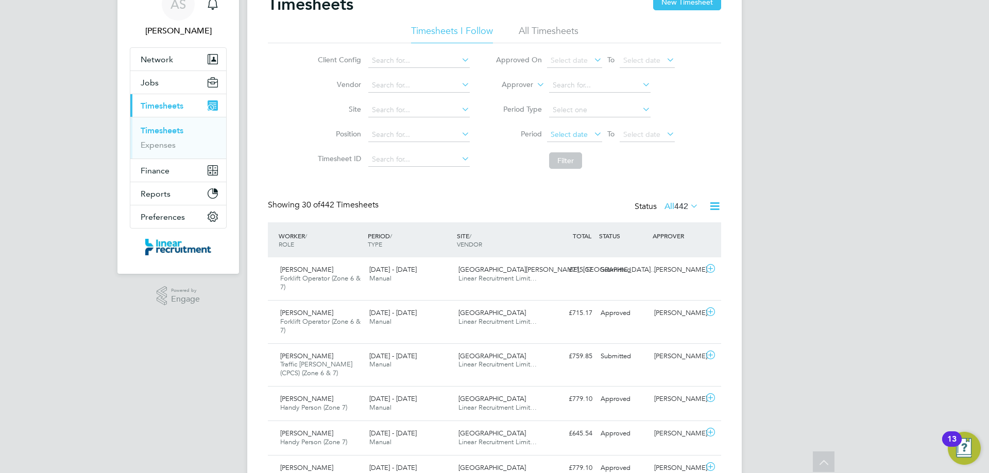
click at [558, 138] on span "Select date" at bounding box center [569, 134] width 37 height 9
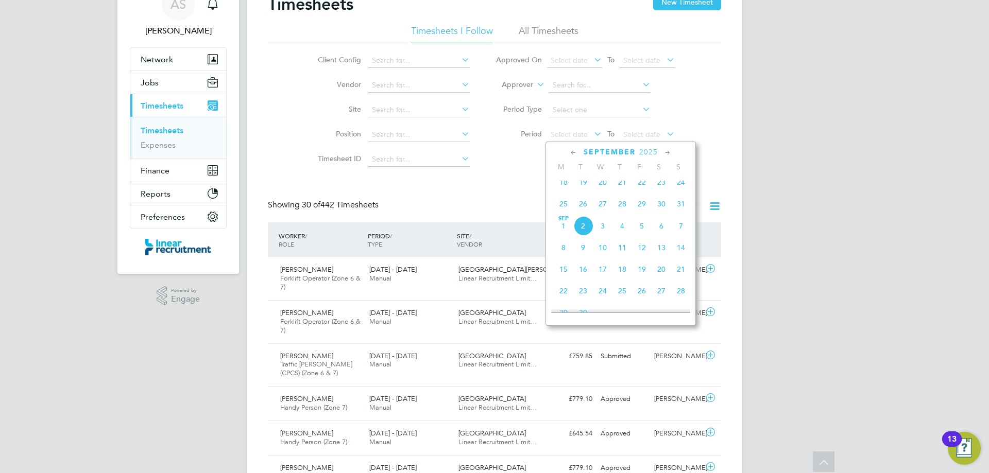
click at [563, 211] on span "25" at bounding box center [564, 204] width 20 height 20
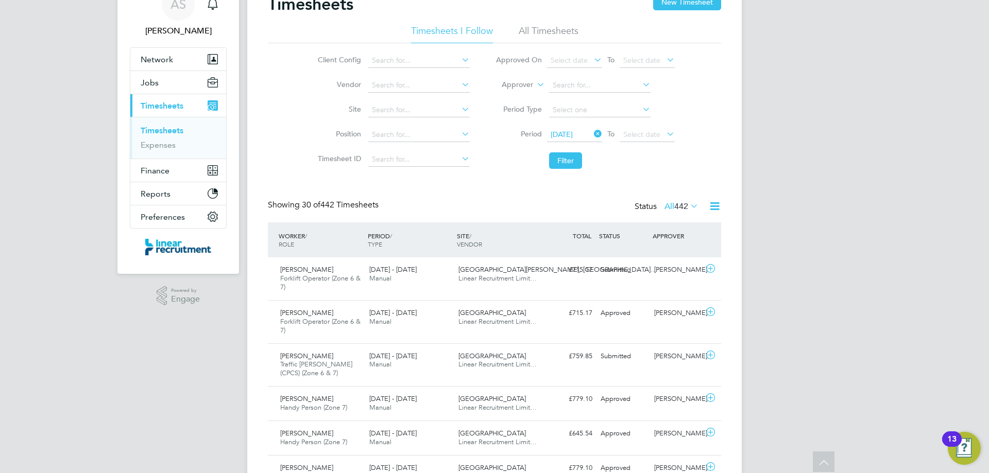
click at [645, 150] on li "Filter" at bounding box center [585, 160] width 205 height 27
click at [643, 139] on span "Select date" at bounding box center [647, 135] width 55 height 14
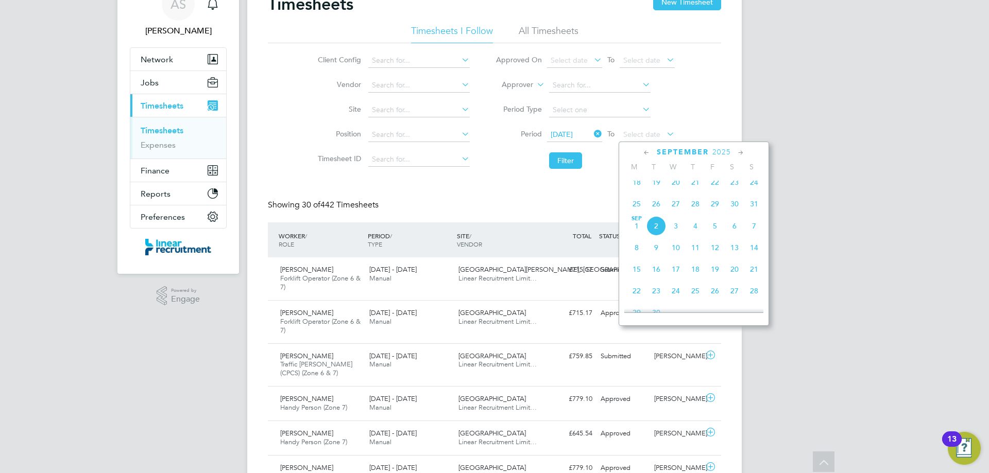
click at [748, 209] on span "31" at bounding box center [754, 204] width 20 height 20
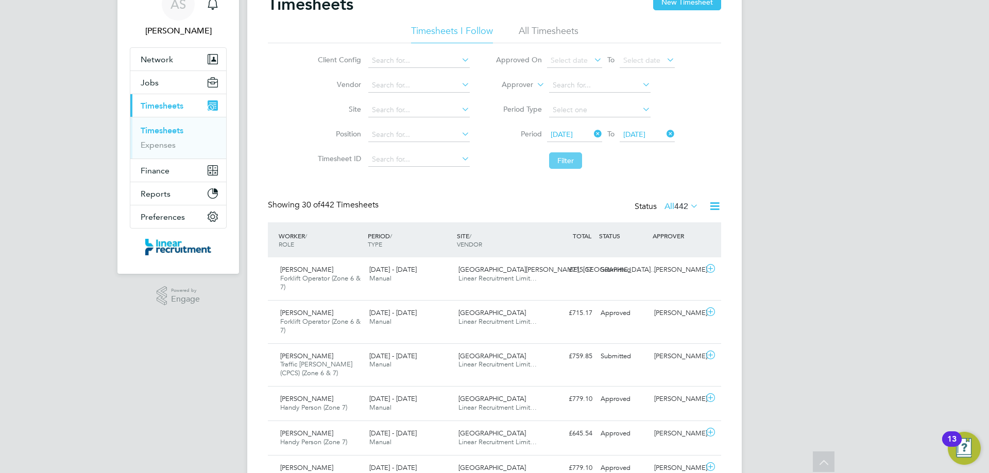
click at [549, 157] on button "Filter" at bounding box center [565, 160] width 33 height 16
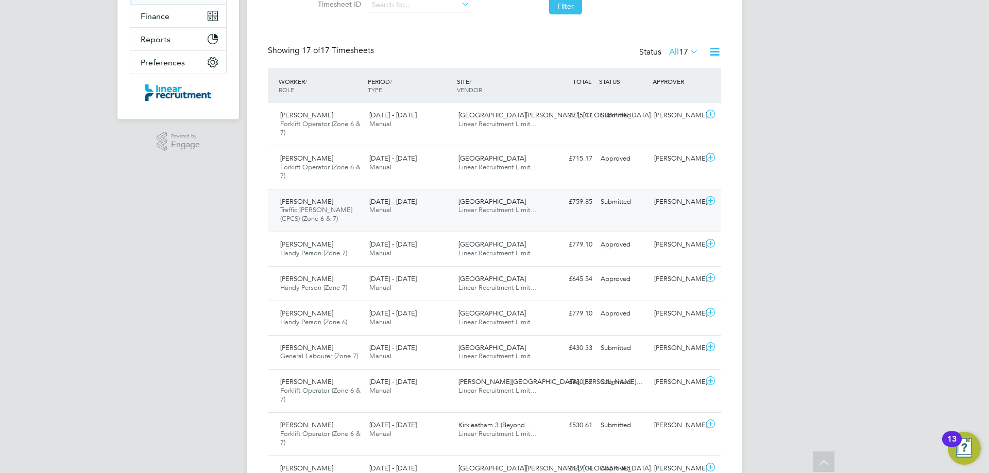
click at [582, 197] on div "£759.85 Submitted" at bounding box center [570, 202] width 54 height 17
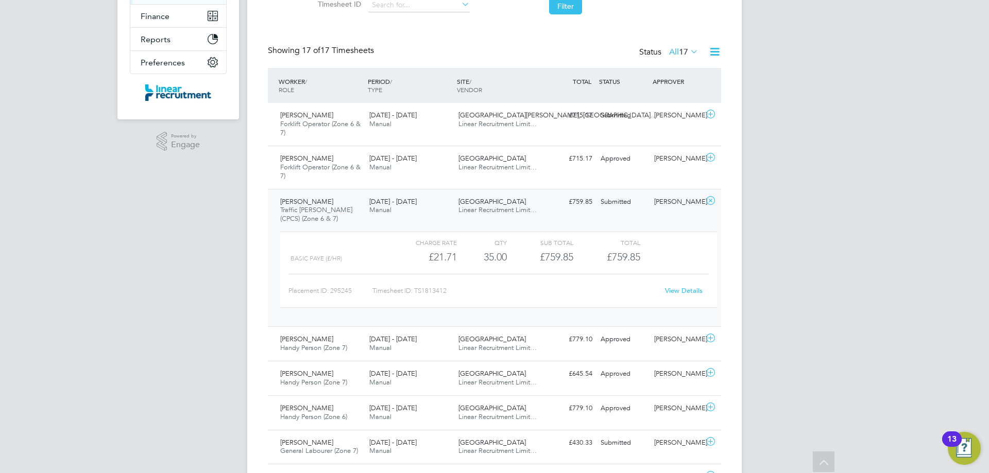
click at [684, 292] on link "View Details" at bounding box center [684, 290] width 38 height 9
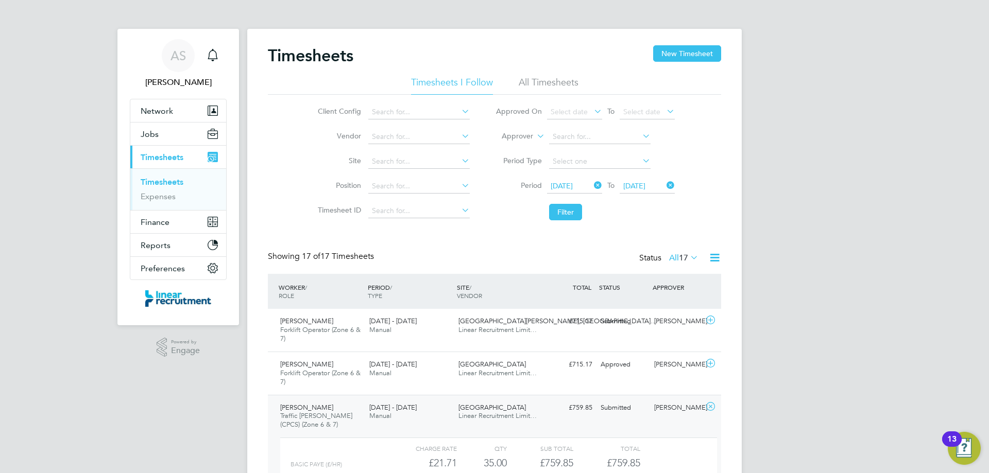
click at [559, 82] on li "All Timesheets" at bounding box center [549, 85] width 60 height 19
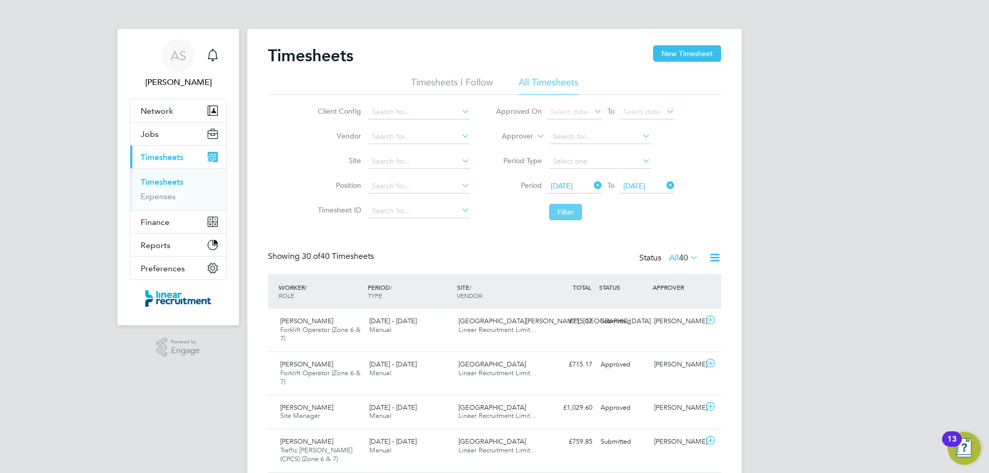
click at [560, 207] on button "Filter" at bounding box center [565, 212] width 33 height 16
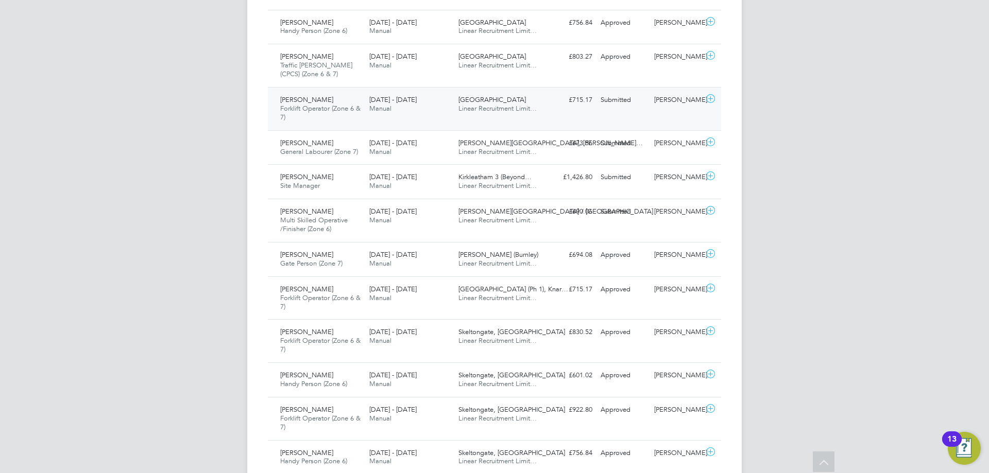
click at [535, 109] on span "Linear Recruitment Limit…" at bounding box center [498, 108] width 78 height 9
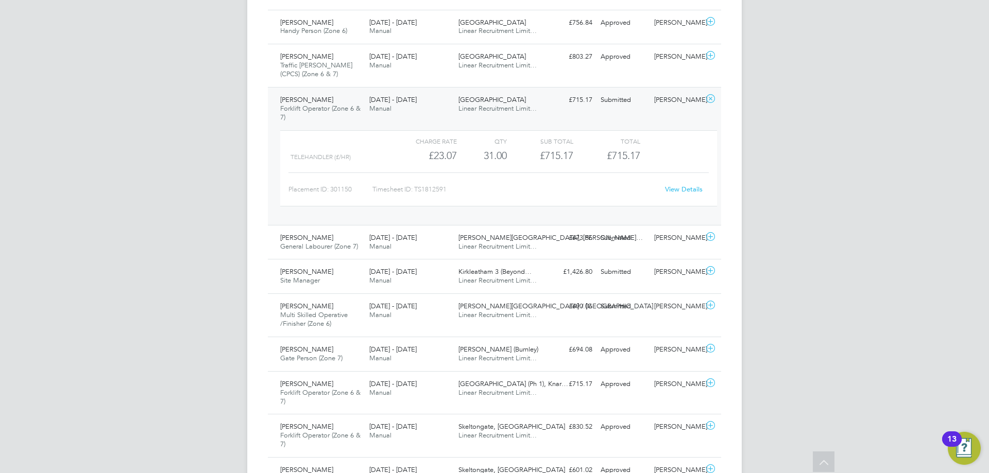
click at [674, 189] on link "View Details" at bounding box center [684, 189] width 38 height 9
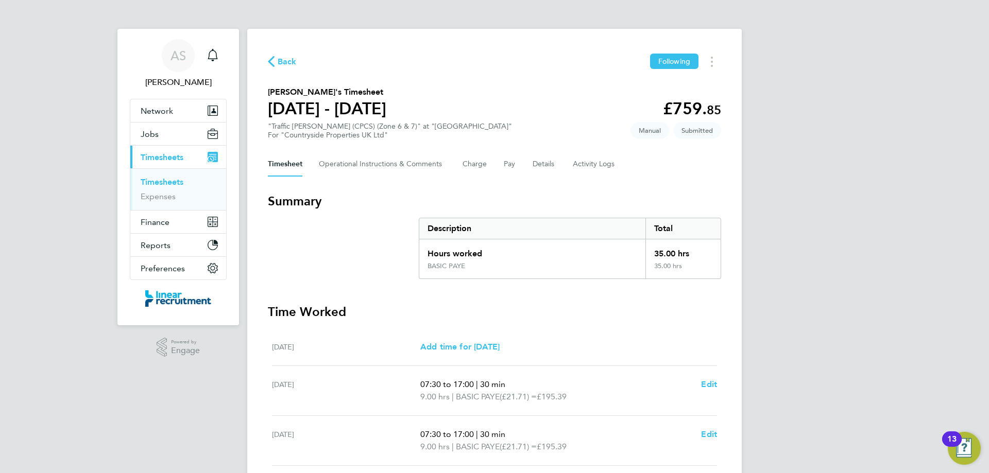
click at [529, 164] on div "Timesheet Operational Instructions & Comments Charge Pay Details Activity Logs" at bounding box center [494, 164] width 453 height 25
click at [540, 165] on button "Details" at bounding box center [545, 164] width 24 height 25
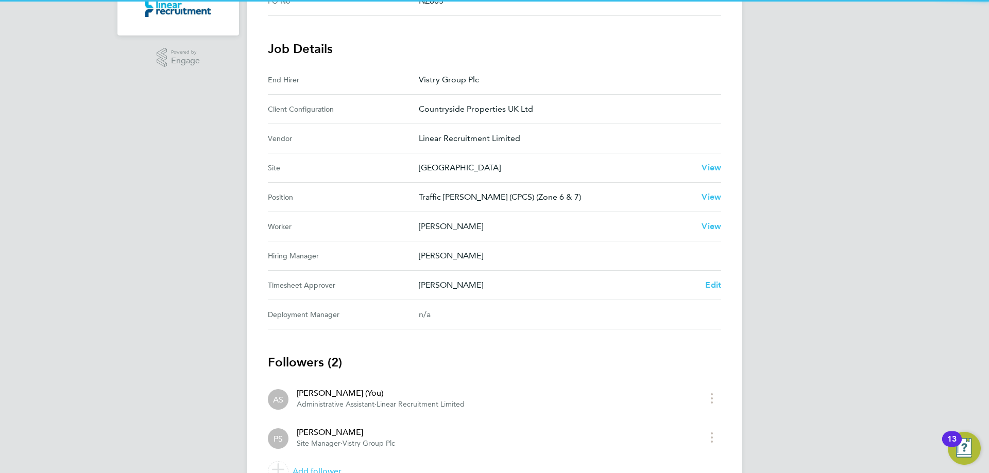
scroll to position [309, 0]
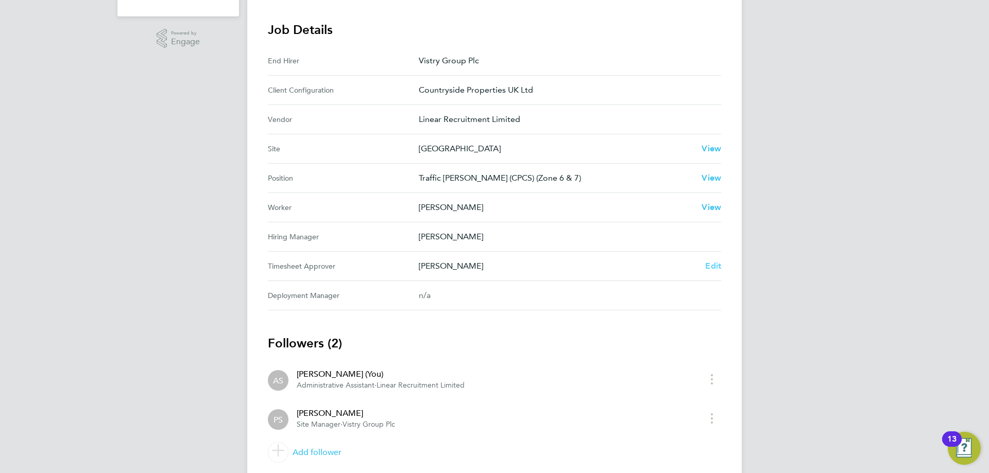
click at [720, 264] on span "Edit" at bounding box center [713, 266] width 16 height 10
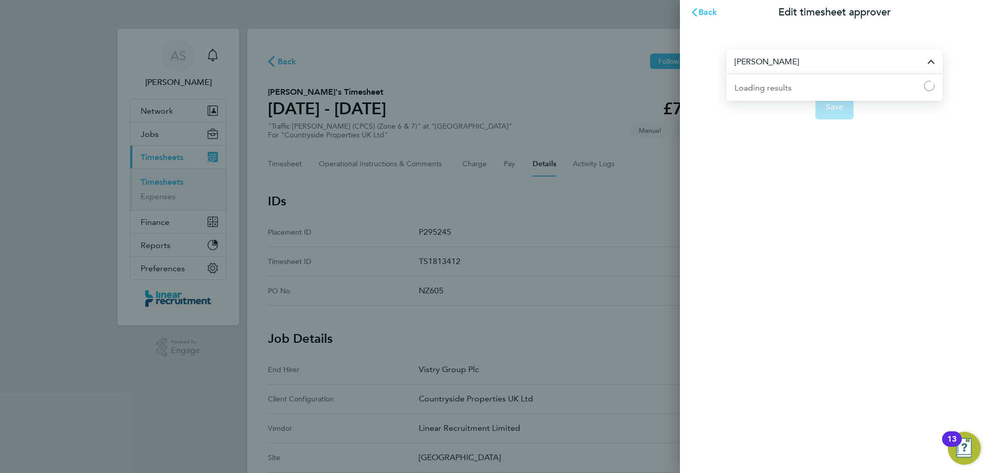
click at [807, 66] on input "[PERSON_NAME]" at bounding box center [834, 61] width 216 height 24
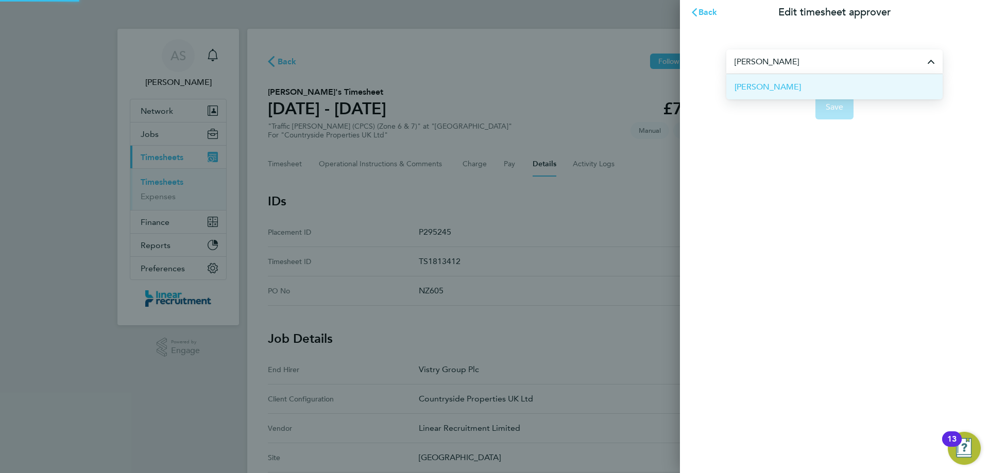
click at [789, 93] on span "[PERSON_NAME]" at bounding box center [768, 87] width 66 height 12
type input "[PERSON_NAME]"
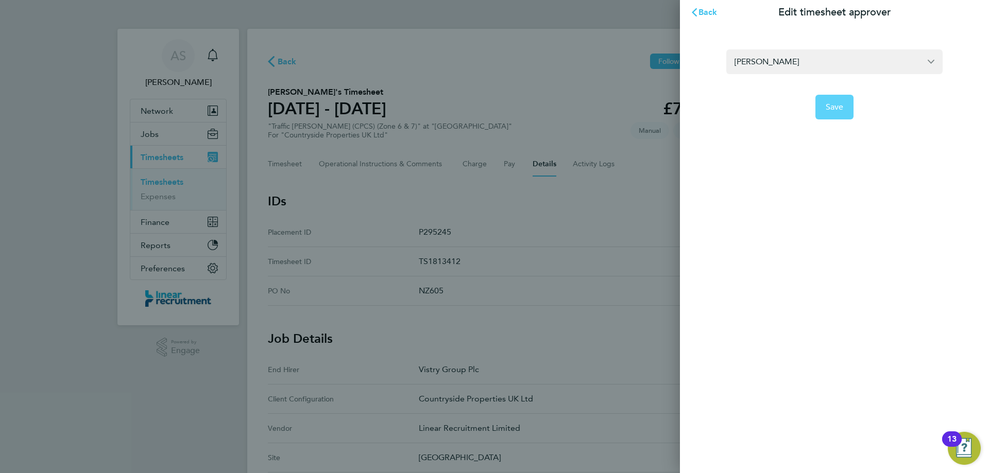
click at [825, 105] on button "Save" at bounding box center [835, 107] width 39 height 25
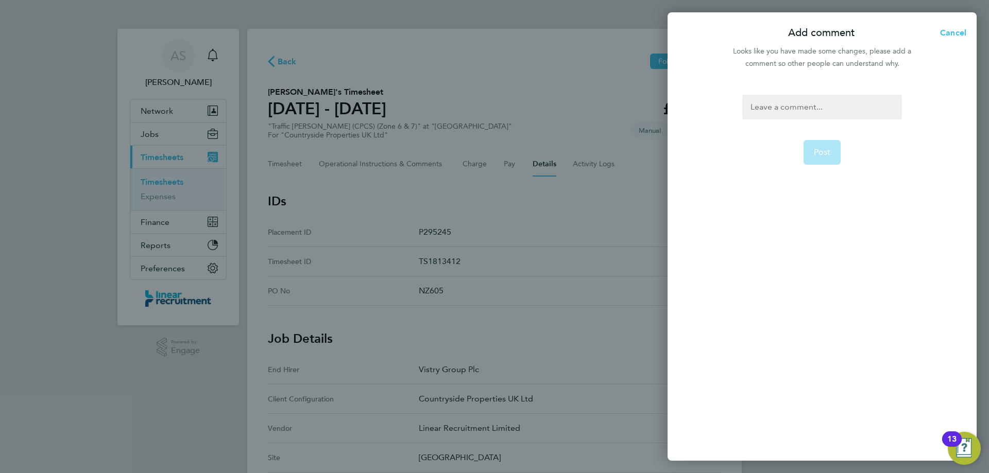
click at [803, 105] on div at bounding box center [821, 107] width 159 height 25
click at [803, 106] on div at bounding box center [821, 107] width 159 height 25
paste div
click at [818, 154] on span "Post" at bounding box center [822, 152] width 17 height 10
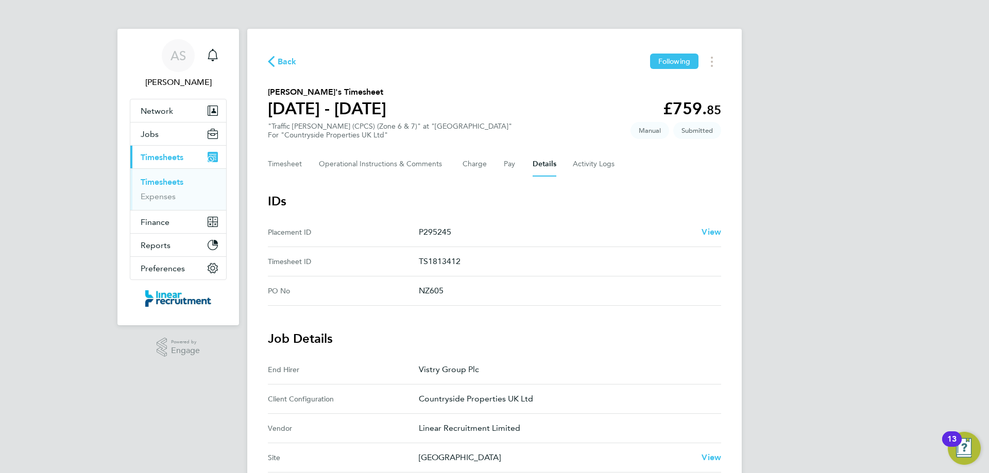
click at [282, 61] on span "Back" at bounding box center [287, 62] width 19 height 12
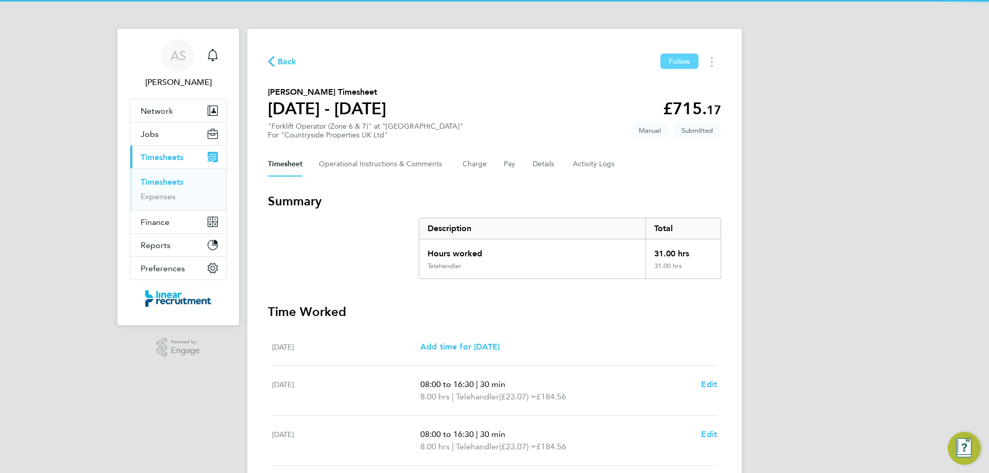
click at [669, 65] on span "Follow" at bounding box center [680, 61] width 22 height 9
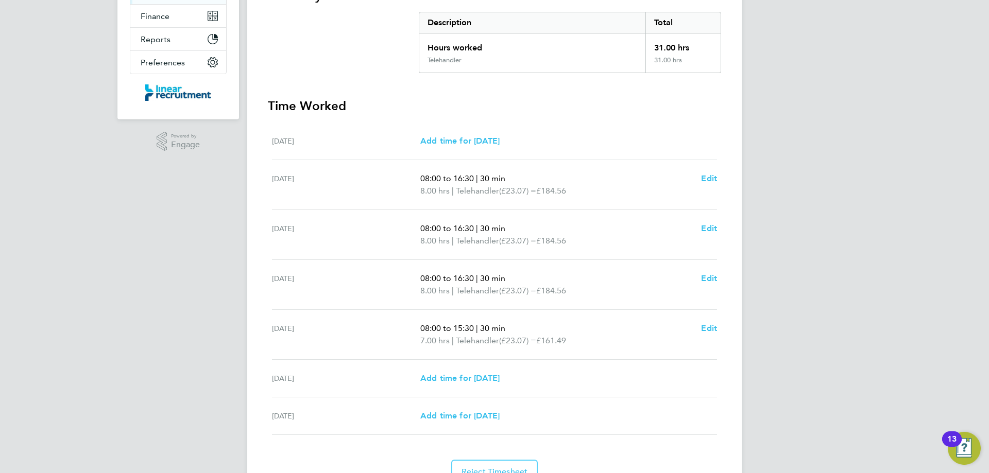
scroll to position [52, 0]
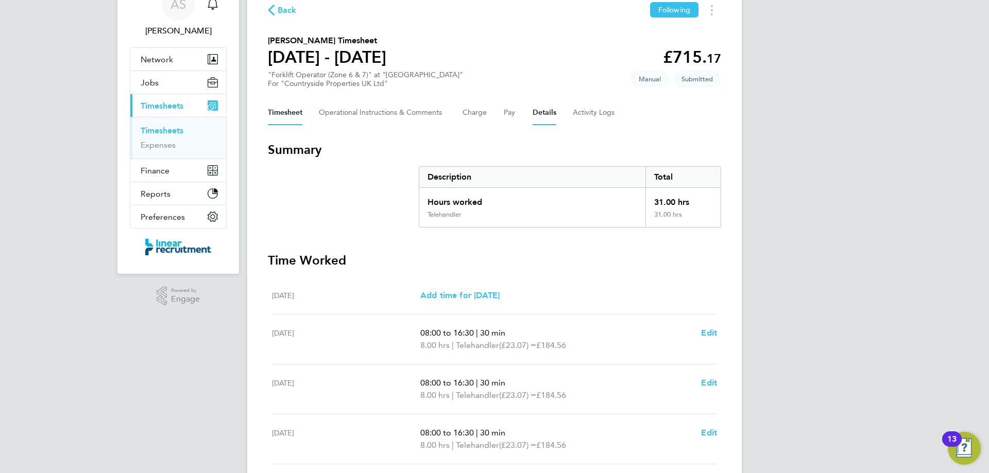
click at [539, 114] on button "Details" at bounding box center [545, 112] width 24 height 25
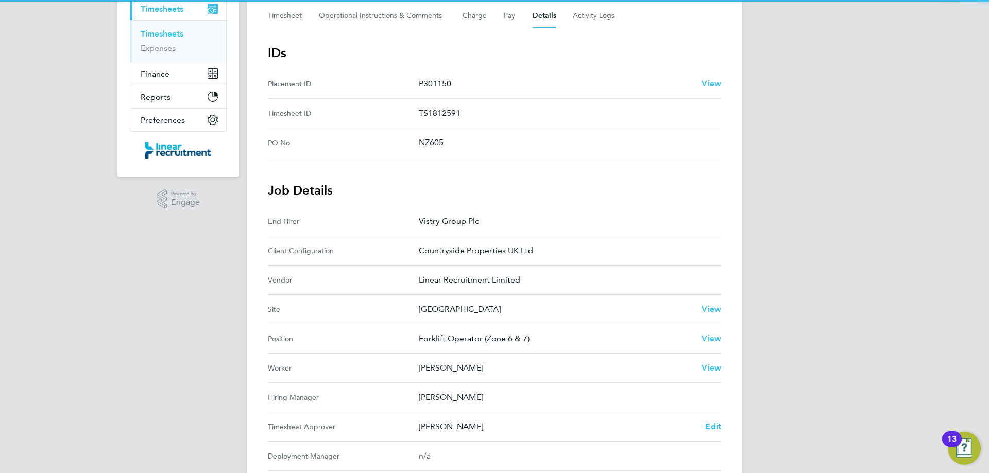
scroll to position [309, 0]
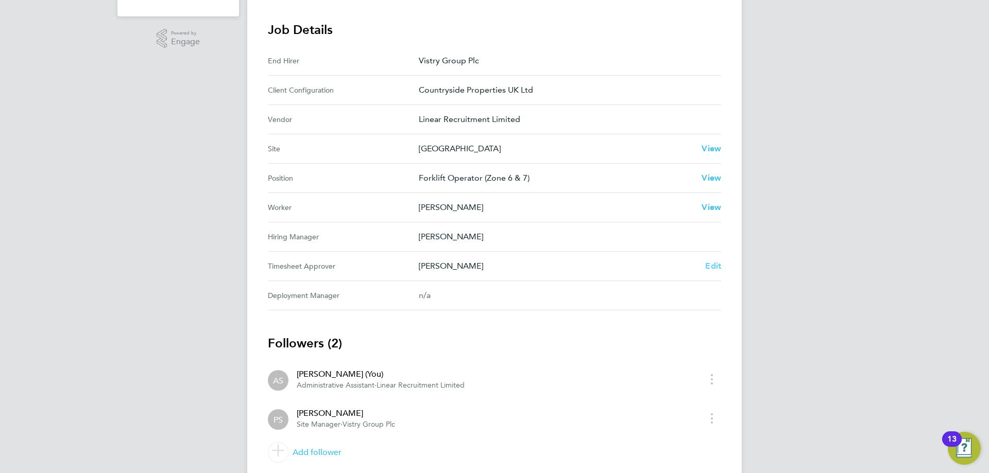
click at [714, 264] on span "Edit" at bounding box center [713, 266] width 16 height 10
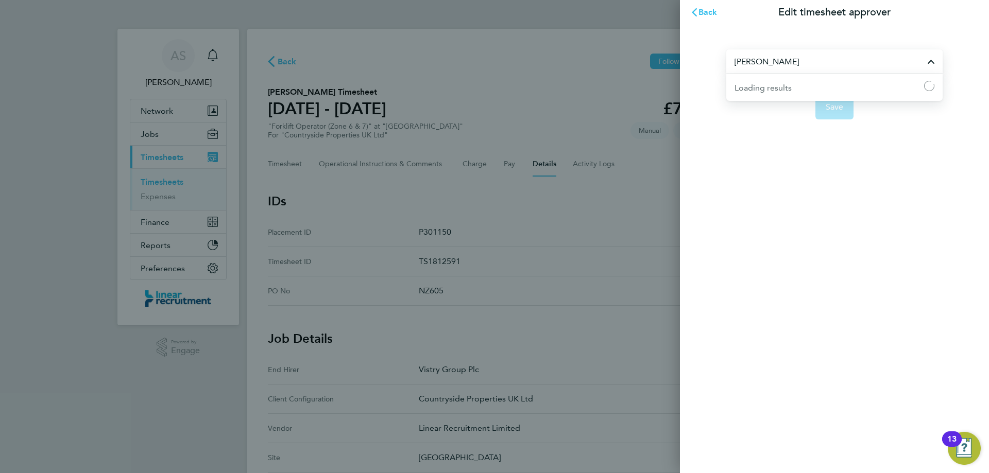
click at [788, 58] on input "[PERSON_NAME]" at bounding box center [834, 61] width 216 height 24
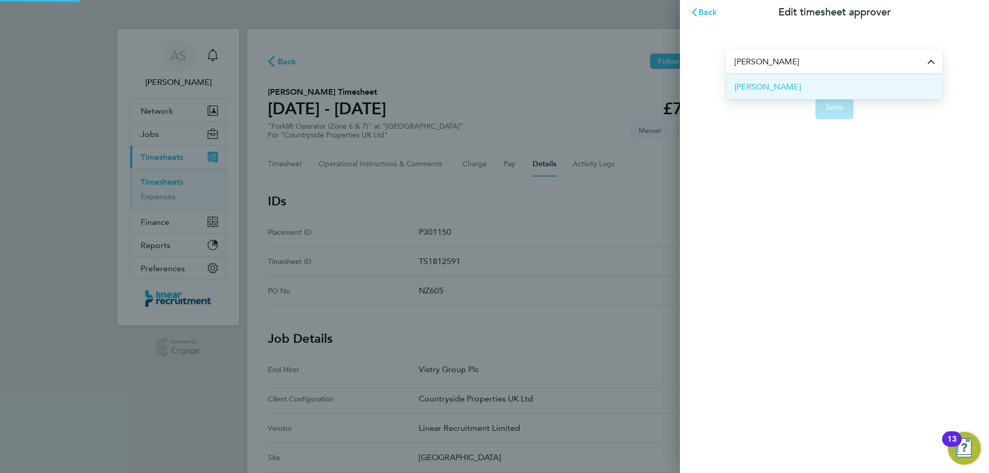
click at [785, 82] on span "[PERSON_NAME]" at bounding box center [768, 87] width 66 height 12
type input "[PERSON_NAME]"
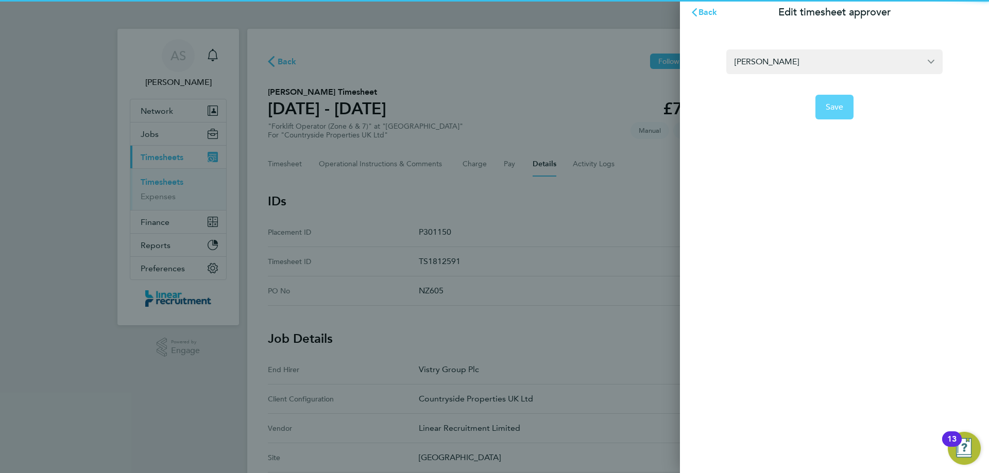
click at [833, 107] on span "Save" at bounding box center [835, 107] width 18 height 10
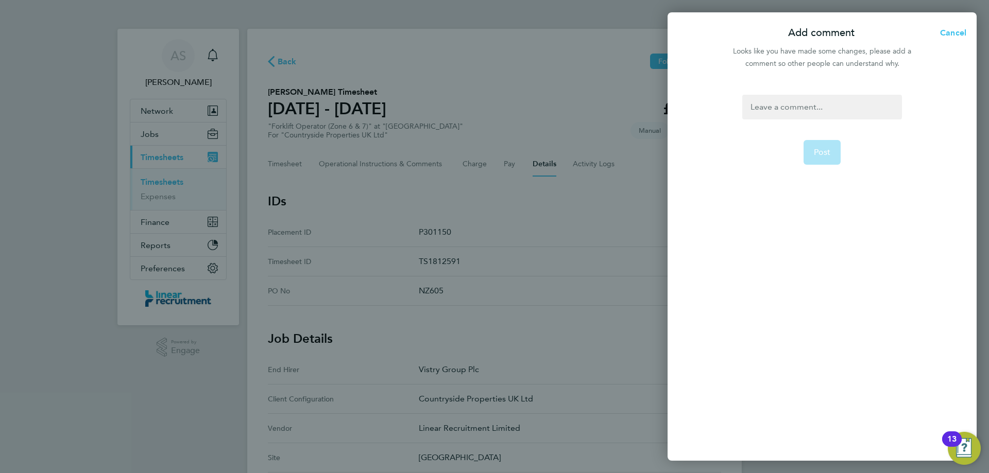
click at [792, 104] on div at bounding box center [821, 107] width 159 height 25
paste div
click at [814, 147] on span "Post" at bounding box center [822, 152] width 17 height 10
